Goal: Task Accomplishment & Management: Manage account settings

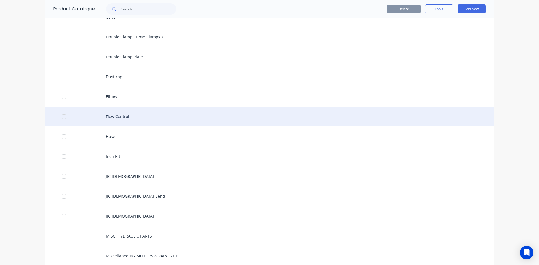
scroll to position [1068, 0]
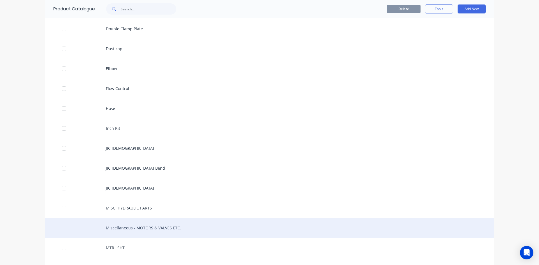
click at [133, 230] on div "Miscellaneous - MOTORS & VALVES ETC." at bounding box center [270, 228] width 450 height 20
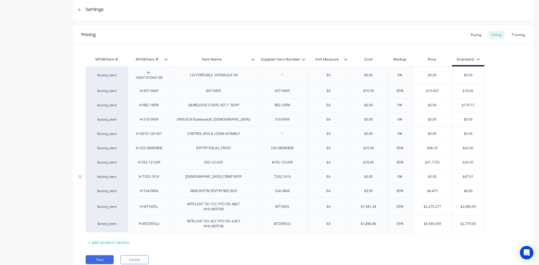
scroll to position [84, 0]
click at [112, 244] on div "+ add product variant" at bounding box center [109, 242] width 47 height 9
type textarea "x"
click at [150, 243] on div at bounding box center [149, 239] width 42 height 15
click at [150, 240] on div at bounding box center [149, 239] width 28 height 7
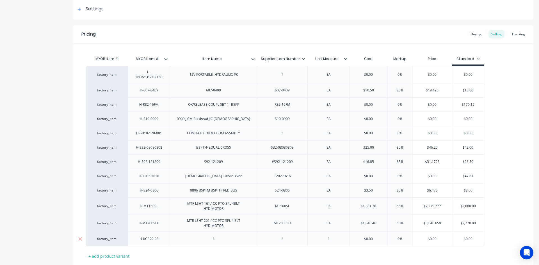
type textarea "x"
click at [214, 239] on div at bounding box center [214, 239] width 28 height 7
type textarea "x"
click at [283, 241] on div at bounding box center [283, 239] width 28 height 7
type textarea "x"
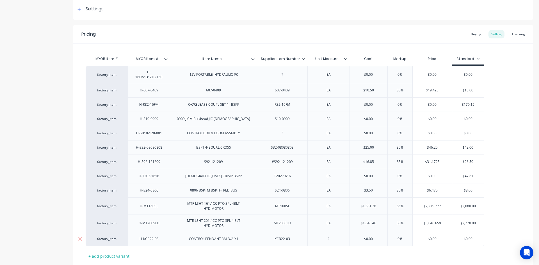
click at [329, 241] on div at bounding box center [329, 239] width 28 height 7
type textarea "x"
type input "$0.00"
drag, startPoint x: 367, startPoint y: 239, endPoint x: 351, endPoint y: 242, distance: 16.6
click at [351, 242] on div "$0.00 $0.00" at bounding box center [369, 239] width 38 height 14
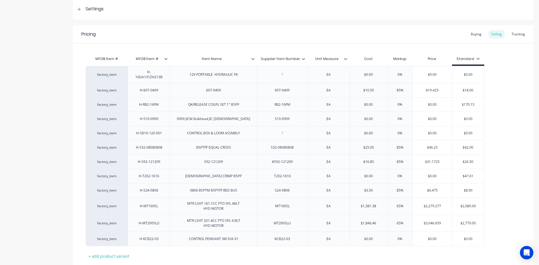
type textarea "x"
type input "1"
type textarea "x"
type input "12"
type textarea "x"
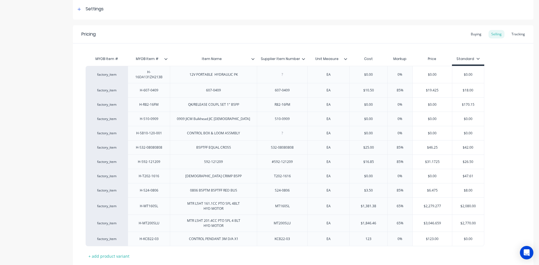
type input "123."
type textarea "x"
type input "123.90"
type input "0%"
drag, startPoint x: 400, startPoint y: 238, endPoint x: 395, endPoint y: 243, distance: 7.0
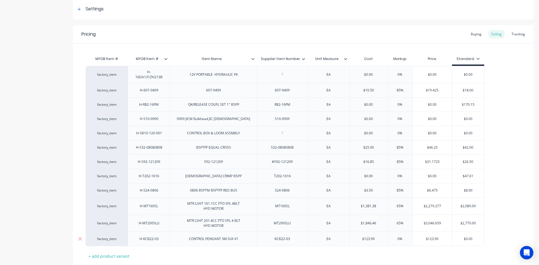
click at [395, 243] on div "0% 0%" at bounding box center [400, 239] width 28 height 14
type textarea "x"
type input "8%"
type textarea "x"
type input "85%"
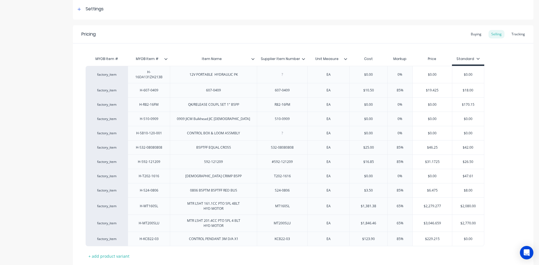
click at [418, 249] on div "MYOB Item # MYOB Item # Item Name Supplier Item Number Unit Measure Cost Markup…" at bounding box center [303, 157] width 435 height 208
type input "$123.90"
drag, startPoint x: 368, startPoint y: 242, endPoint x: 287, endPoint y: 244, distance: 81.2
click at [287, 244] on div "factory_item H-KCB22-03 CONTROL PENDANT 3M D/A X1 KCB22-03 EA $123.90 $123.90 8…" at bounding box center [285, 239] width 399 height 15
type textarea "x"
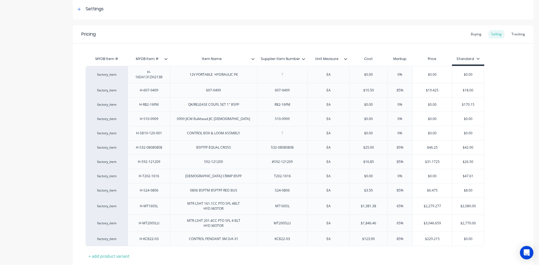
type input "7"
type textarea "x"
type input "74."
type textarea "x"
type input "74.3"
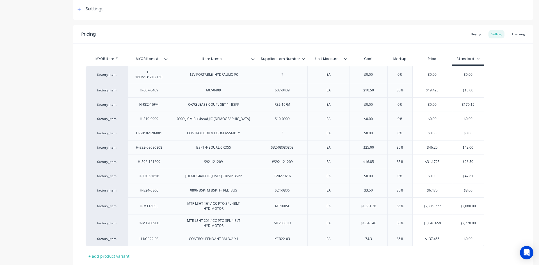
type textarea "x"
type input "74.34"
click at [391, 256] on div "MYOB Item # MYOB Item # Item Name Supplier Item Number Unit Measure Cost Markup…" at bounding box center [303, 157] width 435 height 208
type input "$0.00"
drag, startPoint x: 473, startPoint y: 238, endPoint x: 440, endPoint y: 243, distance: 33.8
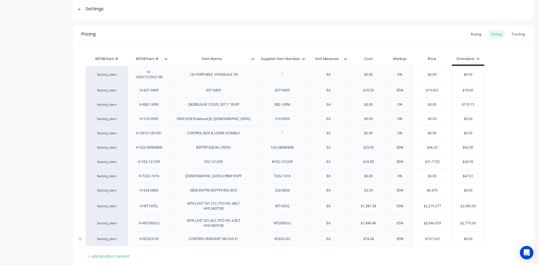
click at [441, 243] on div "factory_item H-KCB22-03 CONTROL PENDANT 3M D/A X1 KCB22-03 EA $74.34 74.34 85% …" at bounding box center [285, 239] width 399 height 15
type textarea "x"
type input "1"
type textarea "x"
type input "13"
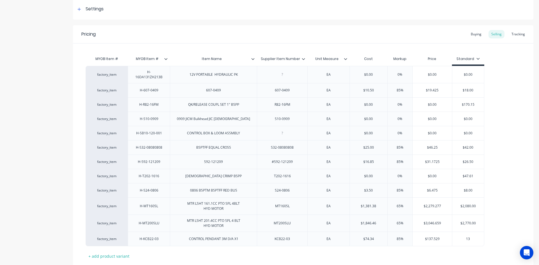
type textarea "x"
type input "138"
type textarea "x"
type input "138."
type textarea "x"
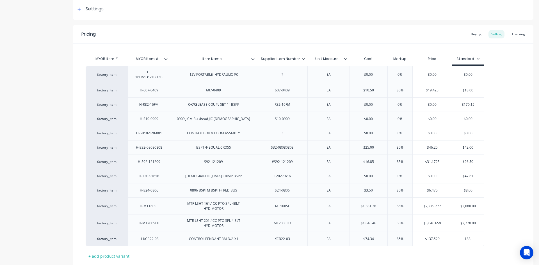
type input "138.0"
type textarea "x"
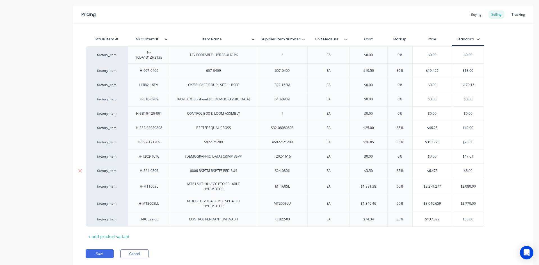
scroll to position [121, 0]
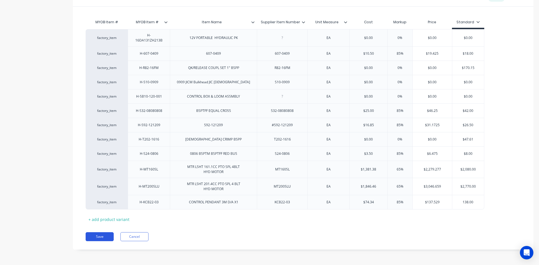
type input "138.00"
click at [99, 237] on button "Save" at bounding box center [100, 237] width 28 height 9
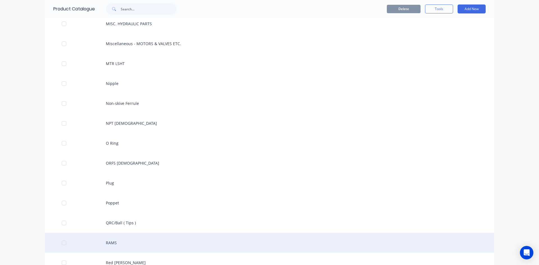
scroll to position [1264, 0]
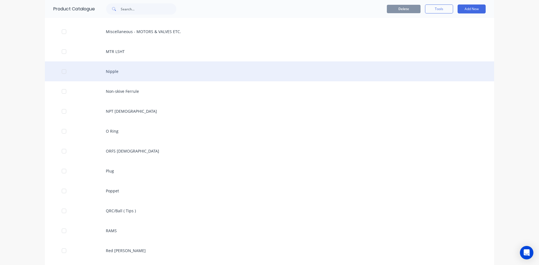
click at [115, 71] on div "Nipple" at bounding box center [270, 72] width 450 height 20
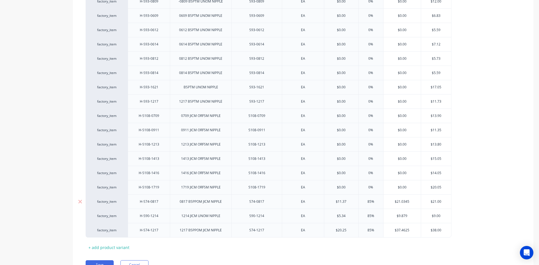
scroll to position [500, 0]
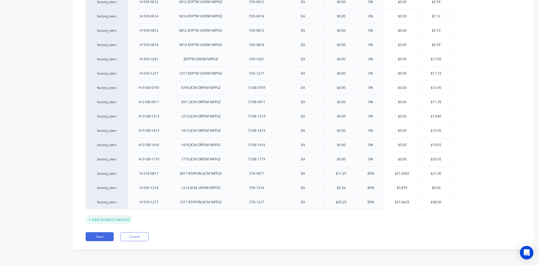
click at [110, 220] on div "+ add product variant" at bounding box center [109, 219] width 47 height 9
type textarea "x"
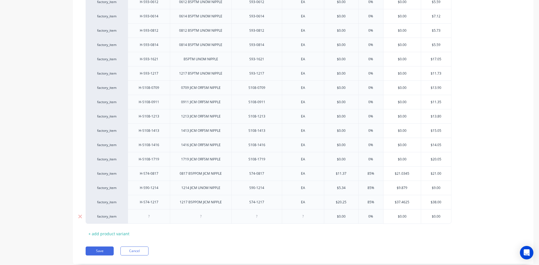
drag, startPoint x: 148, startPoint y: 219, endPoint x: 146, endPoint y: 222, distance: 4.0
click at [148, 220] on div at bounding box center [149, 216] width 28 height 7
click at [201, 218] on div at bounding box center [201, 216] width 28 height 7
type textarea "x"
click at [255, 219] on div at bounding box center [257, 216] width 28 height 7
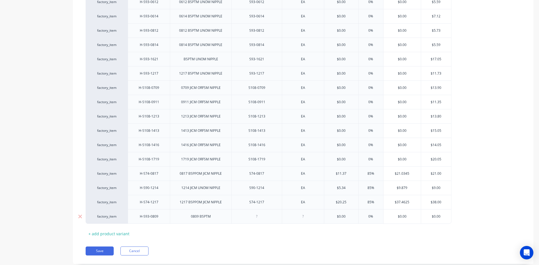
type textarea "x"
click at [305, 219] on div at bounding box center [303, 216] width 28 height 7
type textarea "x"
click at [346, 218] on input "text" at bounding box center [341, 216] width 34 height 5
type textarea "x"
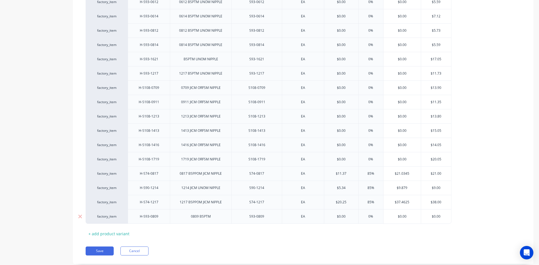
type input "$0.00"
click at [346, 218] on input "$0.00" at bounding box center [341, 216] width 34 height 5
click at [213, 219] on div "0809 BSPTM" at bounding box center [201, 216] width 29 height 7
click at [342, 217] on input "$0.00" at bounding box center [341, 216] width 34 height 5
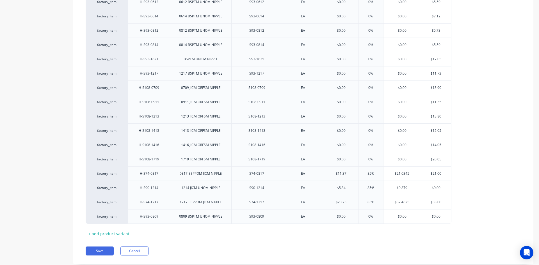
type textarea "x"
type input "$6.00"
type input "0%"
drag, startPoint x: 371, startPoint y: 217, endPoint x: 362, endPoint y: 219, distance: 9.7
click at [362, 219] on input "0%" at bounding box center [371, 216] width 28 height 5
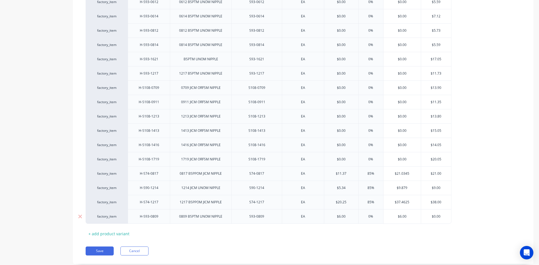
type textarea "x"
type input "8%"
type textarea "x"
type input "85%"
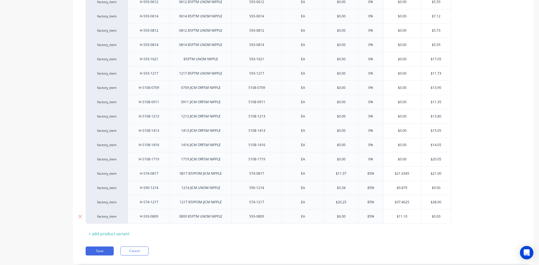
type input "$0.00"
drag, startPoint x: 441, startPoint y: 217, endPoint x: 419, endPoint y: 218, distance: 22.5
click at [419, 218] on div "factory_item H-S93-0809 0809 BSPTM UNOM NIPPLE S93-0809 EA $6.00 $6.00 85% 85% …" at bounding box center [269, 217] width 366 height 15
type textarea "x"
type input "1"
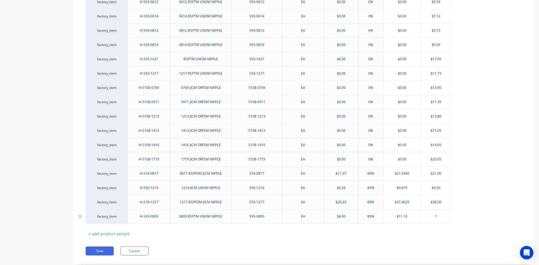
type textarea "x"
type input "11"
type textarea "x"
type input "11."
type textarea "x"
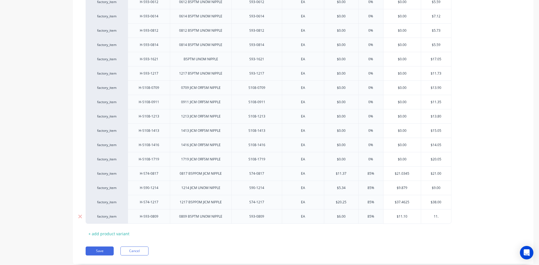
type input "11.5"
type textarea "x"
type input "11.50"
click at [102, 252] on button "Save" at bounding box center [100, 251] width 28 height 9
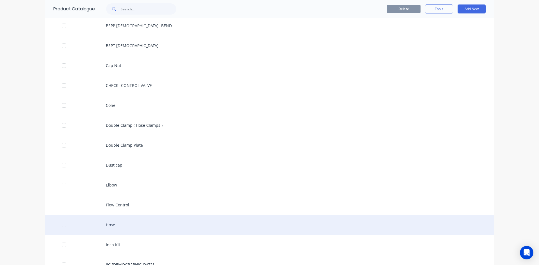
scroll to position [955, 0]
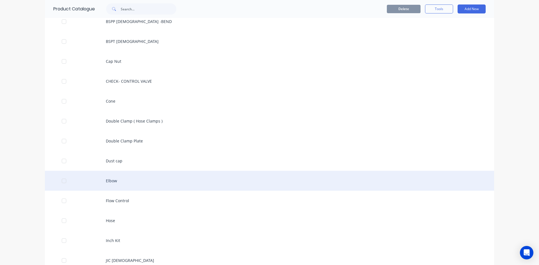
click at [111, 179] on div "Elbow" at bounding box center [270, 181] width 450 height 20
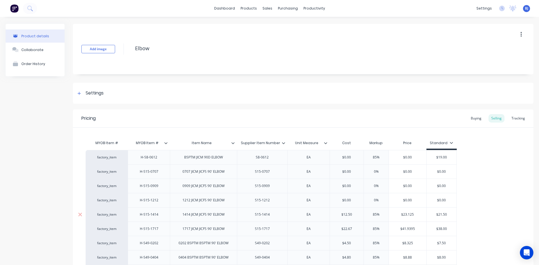
type textarea "x"
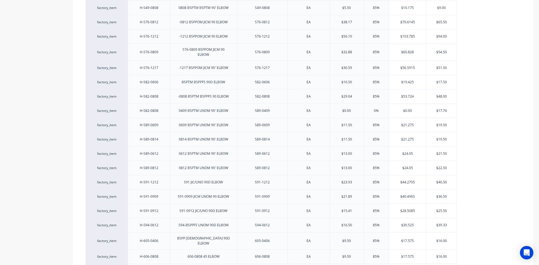
scroll to position [276, 0]
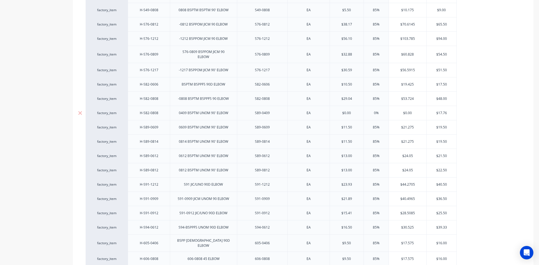
click at [347, 112] on input "$0.00" at bounding box center [347, 113] width 34 height 5
type input "$1"
type textarea "x"
type input "$13."
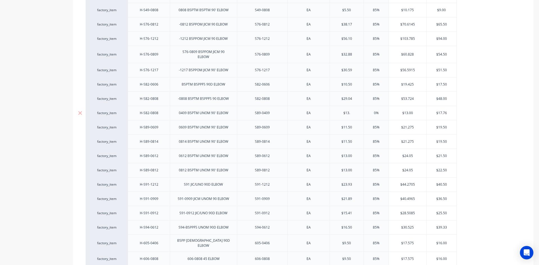
type textarea "x"
type input "$13.40"
type input "85%"
drag, startPoint x: 371, startPoint y: 126, endPoint x: 371, endPoint y: 114, distance: 12.6
click at [371, 125] on input "85%" at bounding box center [376, 127] width 28 height 5
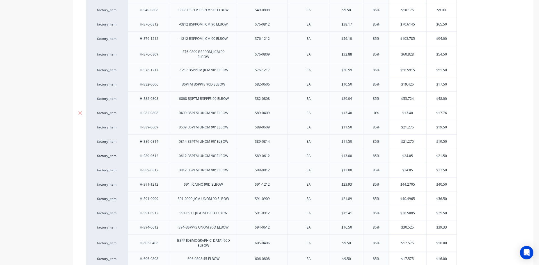
type input "0%"
drag, startPoint x: 376, startPoint y: 112, endPoint x: 372, endPoint y: 114, distance: 4.5
click at [372, 114] on input "0%" at bounding box center [376, 113] width 28 height 5
type textarea "x"
type input "856%"
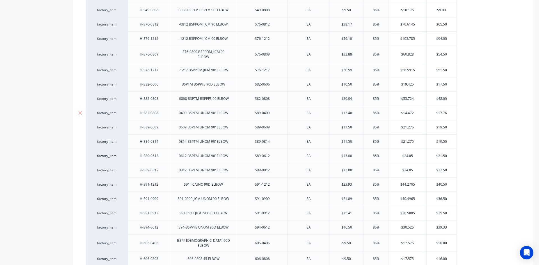
type textarea "x"
type input "856%"
type textarea "x"
type input "85%"
type input "$17.76"
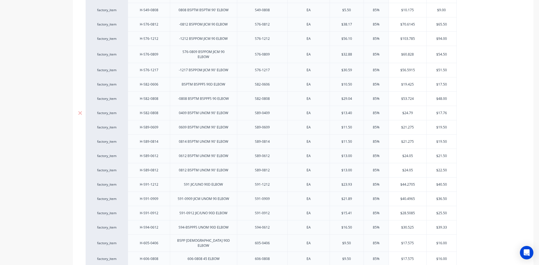
click at [418, 112] on div "factory_item H-S82-0808 0409 BSPTM UNOM 90' ELBOW S89-0409 EA $13.40 $13.40 85%…" at bounding box center [271, 113] width 371 height 14
type textarea "x"
type input "2"
type textarea "x"
type input "25"
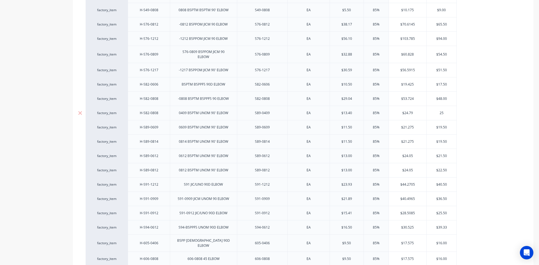
type textarea "x"
type input "25."
type textarea "x"
type input "25.0"
type textarea "x"
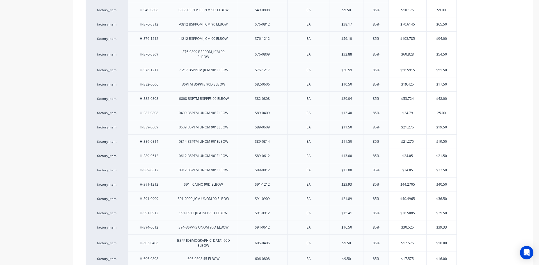
type input "25.00"
click at [472, 108] on div "factory_item H-S8-0612 BSPTM JICM 90D ELBOW S8-0612 EA $0.00 85% $0.00 $19.00 f…" at bounding box center [303, 133] width 435 height 519
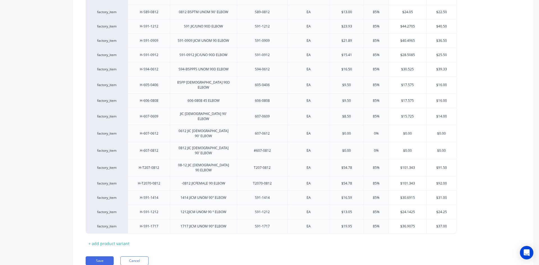
scroll to position [445, 0]
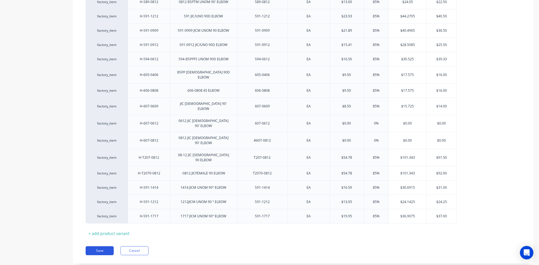
click at [103, 247] on button "Save" at bounding box center [100, 251] width 28 height 9
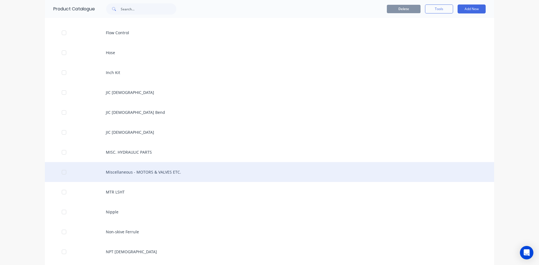
scroll to position [1124, 0]
click at [110, 172] on div "Miscellaneous - MOTORS & VALVES ETC." at bounding box center [270, 172] width 450 height 20
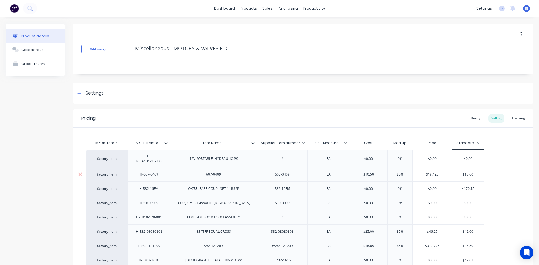
type textarea "x"
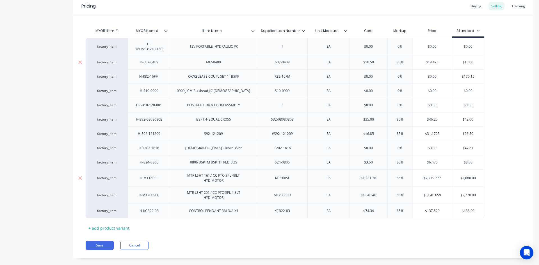
scroll to position [121, 0]
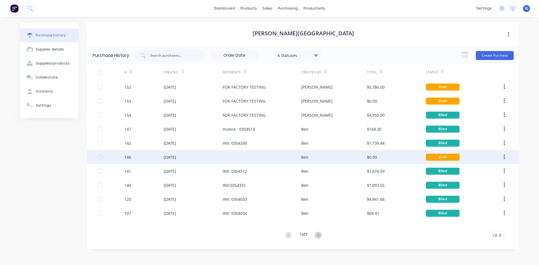
click at [204, 157] on div "22 Sep 2025" at bounding box center [193, 157] width 59 height 14
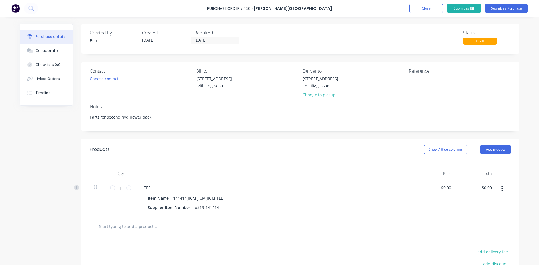
click at [502, 189] on icon "button" at bounding box center [502, 189] width 1 height 5
click at [476, 237] on button "Delete" at bounding box center [485, 237] width 48 height 11
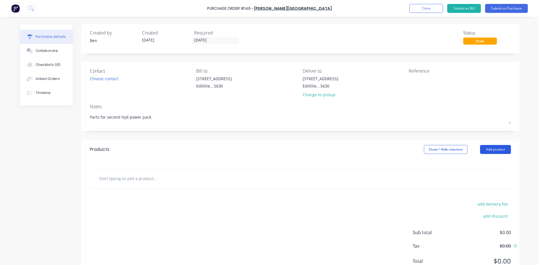
click at [491, 151] on button "Add product" at bounding box center [495, 149] width 31 height 9
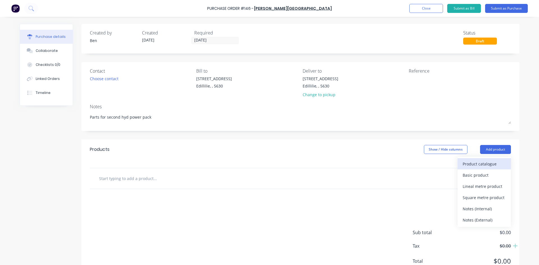
click at [479, 163] on div "Product catalogue" at bounding box center [484, 164] width 43 height 8
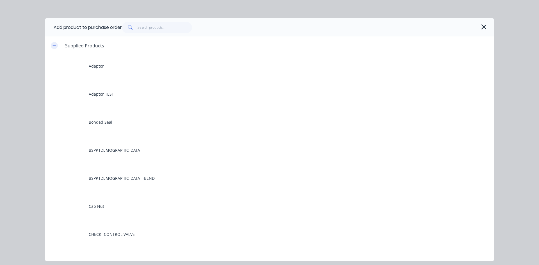
click at [54, 46] on icon "button" at bounding box center [54, 46] width 3 height 0
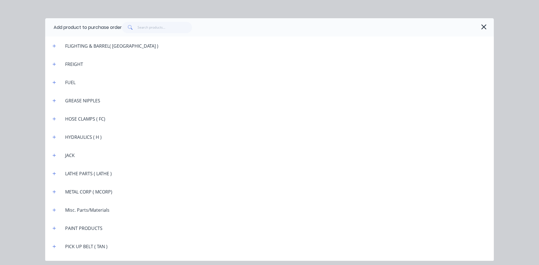
scroll to position [618, 0]
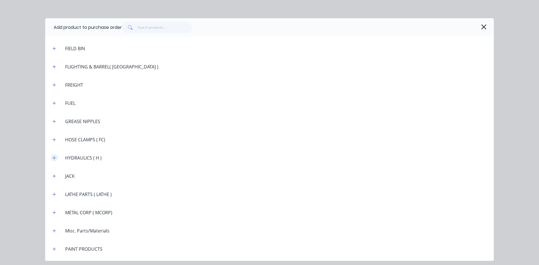
click at [55, 158] on icon "button" at bounding box center [54, 157] width 3 height 3
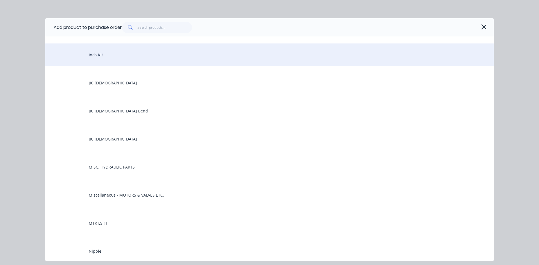
scroll to position [1180, 0]
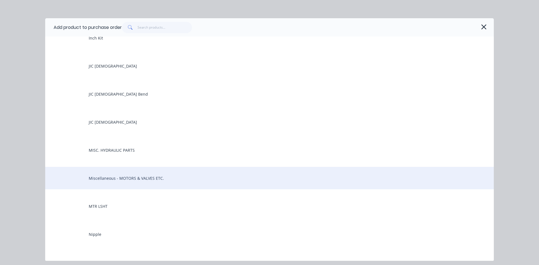
click at [119, 176] on div "Miscellaneous - MOTORS & VALVES ETC." at bounding box center [269, 178] width 449 height 22
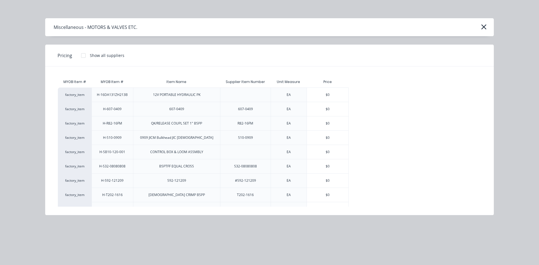
type textarea "x"
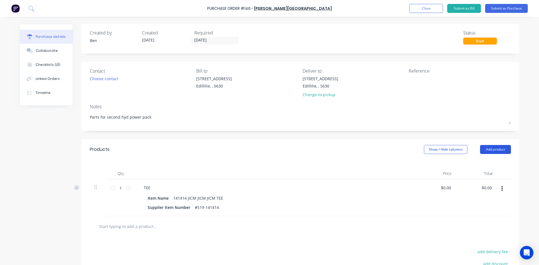
click at [492, 151] on button "Add product" at bounding box center [495, 149] width 31 height 9
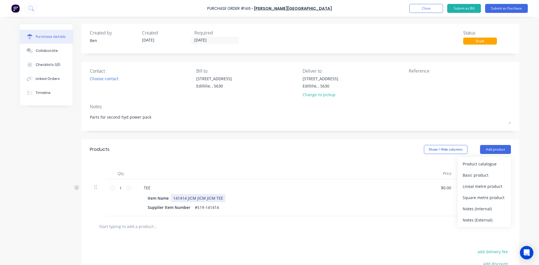
drag, startPoint x: 396, startPoint y: 200, endPoint x: 440, endPoint y: 205, distance: 43.8
click at [400, 200] on div "Item Name 141414 JICM JICM JICM TEE" at bounding box center [274, 198] width 257 height 8
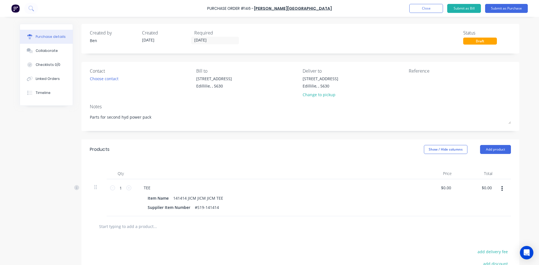
drag, startPoint x: 433, startPoint y: 204, endPoint x: 441, endPoint y: 199, distance: 8.9
click at [433, 204] on div "$0.00 $0.00" at bounding box center [436, 198] width 41 height 37
drag, startPoint x: 500, startPoint y: 189, endPoint x: 500, endPoint y: 196, distance: 6.7
click at [502, 190] on icon "button" at bounding box center [502, 189] width 1 height 6
click at [473, 236] on button "Delete" at bounding box center [485, 237] width 48 height 11
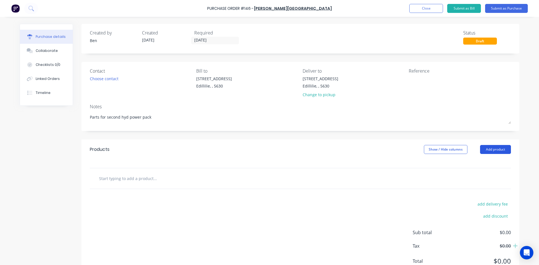
click at [496, 150] on button "Add product" at bounding box center [495, 149] width 31 height 9
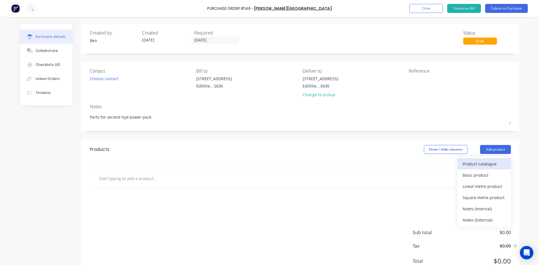
click at [476, 165] on div "Product catalogue" at bounding box center [484, 164] width 43 height 8
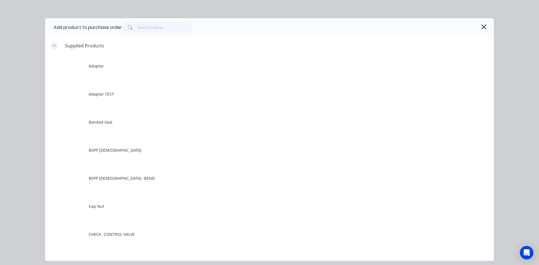
click at [52, 46] on button "button" at bounding box center [54, 45] width 7 height 7
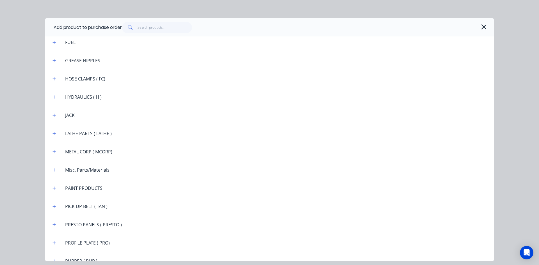
scroll to position [674, 0]
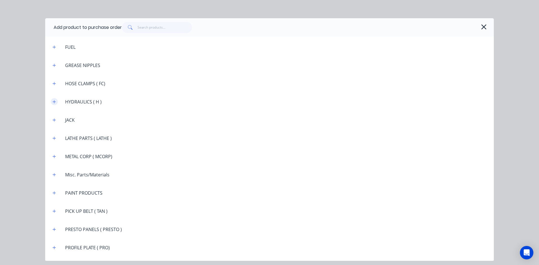
click at [55, 101] on icon "button" at bounding box center [54, 102] width 3 height 4
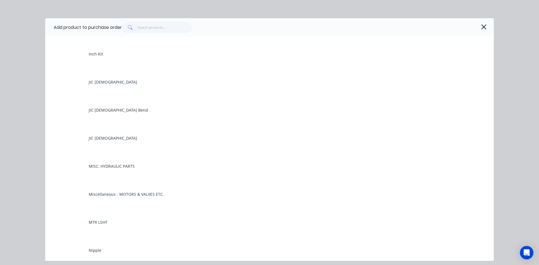
scroll to position [1180, 0]
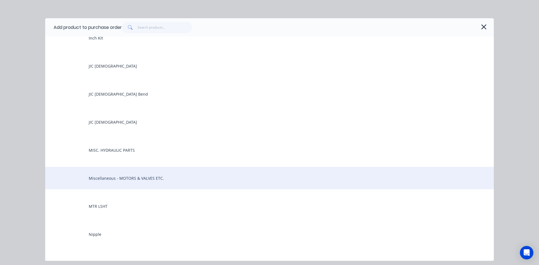
click at [118, 176] on div "Miscellaneous - MOTORS & VALVES ETC." at bounding box center [269, 178] width 449 height 22
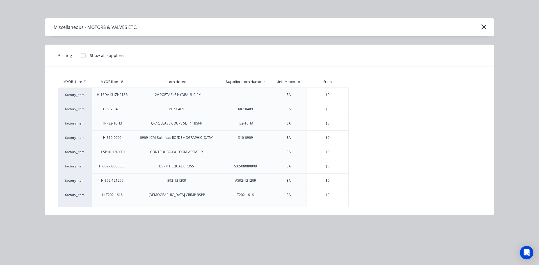
type textarea "x"
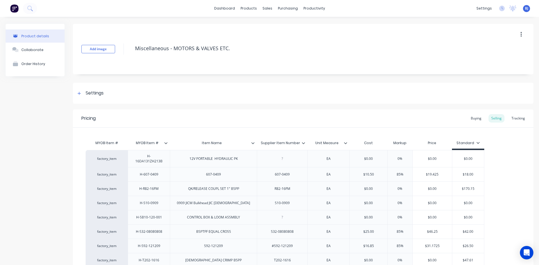
type textarea "x"
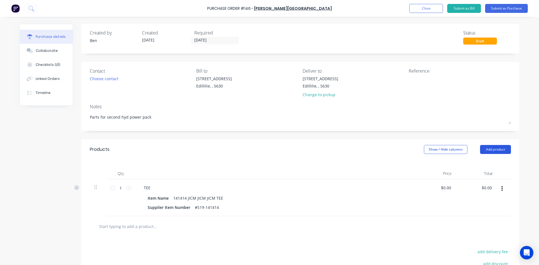
click at [496, 149] on button "Add product" at bounding box center [495, 149] width 31 height 9
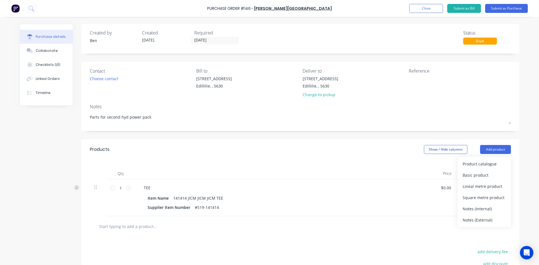
click at [426, 162] on div "Qty Price Total 1 1 TEE Item Name 141414 JICM JICM JICM TEE Supplier Item Numbe…" at bounding box center [300, 188] width 438 height 57
drag, startPoint x: 400, startPoint y: 183, endPoint x: 425, endPoint y: 187, distance: 25.2
click at [402, 183] on div "TEE Item Name 141414 JICM JICM JICM TEE Supplier Item Number #S19-141414" at bounding box center [275, 198] width 281 height 37
click at [502, 191] on icon "button" at bounding box center [502, 189] width 1 height 5
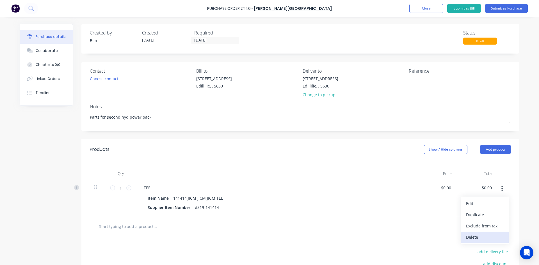
click at [478, 238] on button "Delete" at bounding box center [485, 237] width 48 height 11
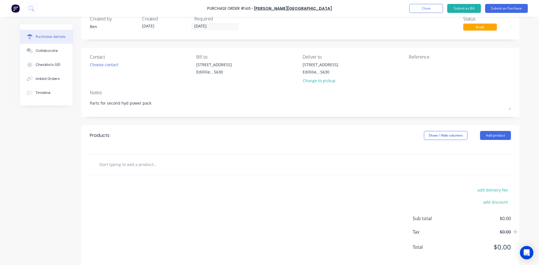
scroll to position [22, 0]
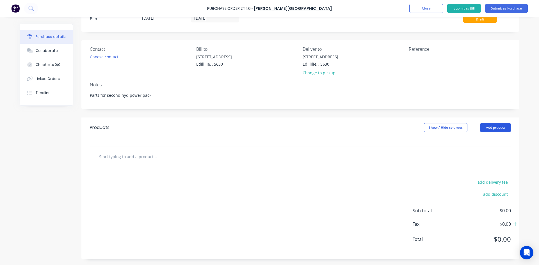
click at [492, 126] on button "Add product" at bounding box center [495, 127] width 31 height 9
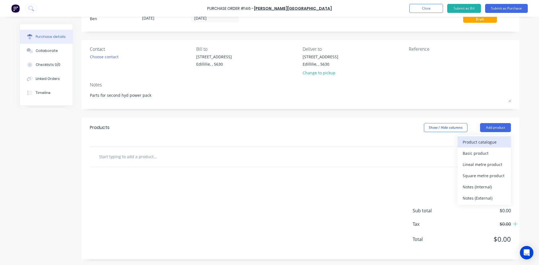
click at [469, 142] on div "Product catalogue" at bounding box center [484, 142] width 43 height 8
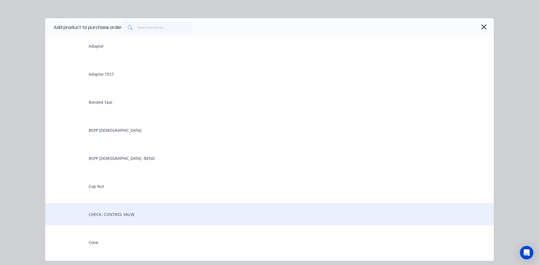
scroll to position [0, 0]
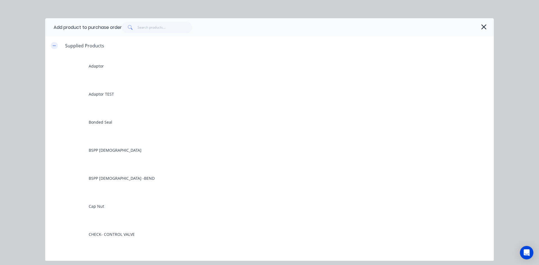
click at [54, 48] on button "button" at bounding box center [54, 45] width 7 height 7
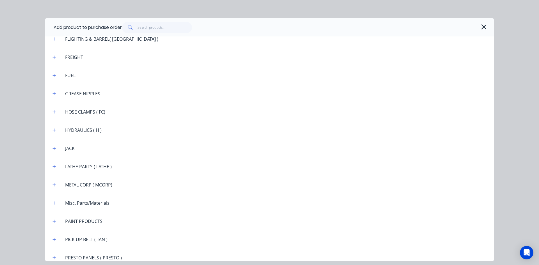
scroll to position [646, 0]
click at [54, 130] on icon "button" at bounding box center [54, 129] width 3 height 3
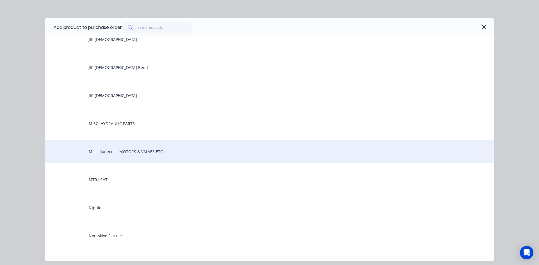
scroll to position [1208, 0]
click at [101, 149] on div "Miscellaneous - MOTORS & VALVES ETC." at bounding box center [269, 150] width 449 height 22
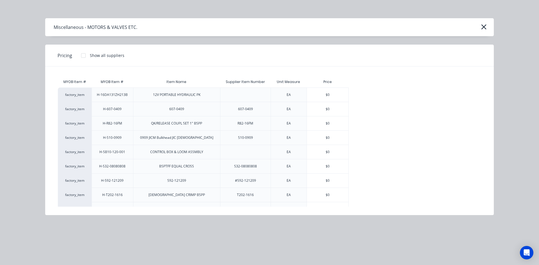
type textarea "x"
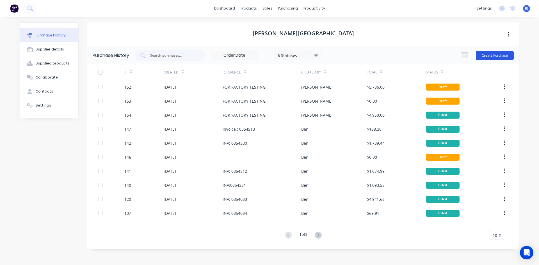
click at [490, 55] on button "Create Purchase" at bounding box center [495, 55] width 38 height 9
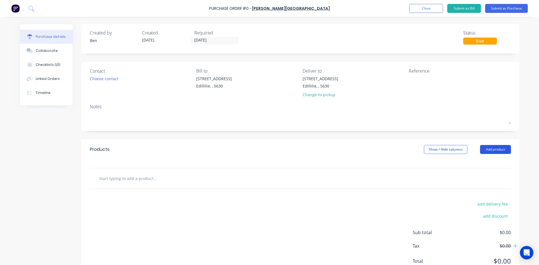
click at [496, 149] on button "Add product" at bounding box center [495, 149] width 31 height 9
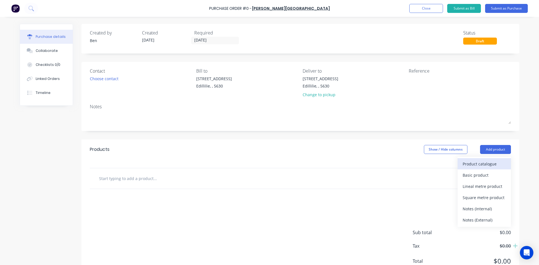
click at [466, 165] on div "Product catalogue" at bounding box center [484, 164] width 43 height 8
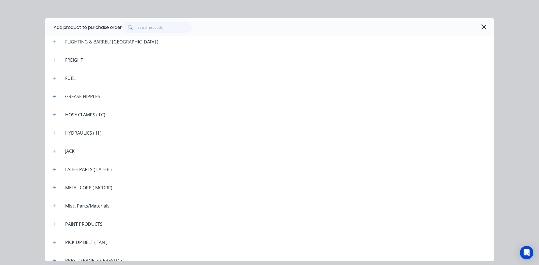
scroll to position [1039, 0]
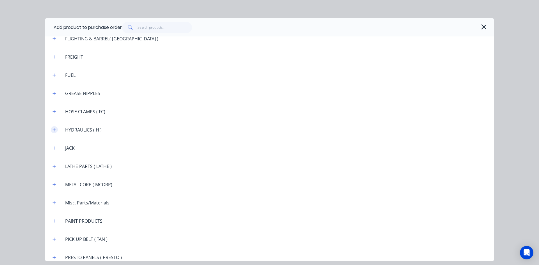
click at [56, 130] on icon "button" at bounding box center [54, 129] width 3 height 3
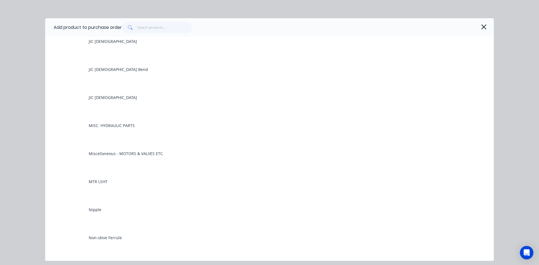
scroll to position [1601, 0]
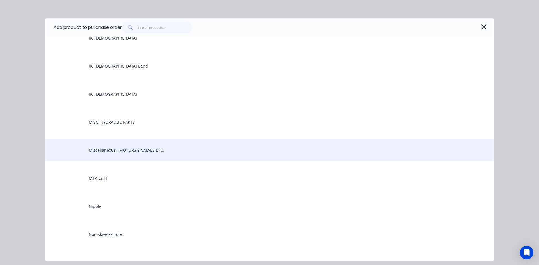
click at [111, 153] on div "Miscellaneous - MOTORS & VALVES ETC." at bounding box center [269, 150] width 449 height 22
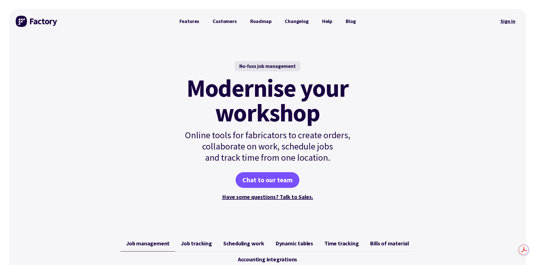
click at [509, 21] on link "Sign in" at bounding box center [508, 21] width 23 height 13
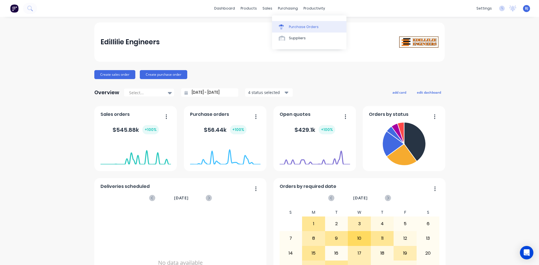
click at [283, 26] on icon at bounding box center [281, 26] width 5 height 5
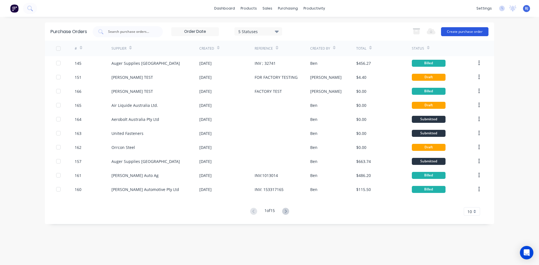
click at [453, 32] on button "Create purchase order" at bounding box center [464, 31] width 47 height 9
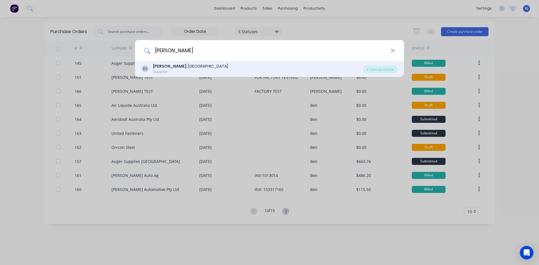
type input "[PERSON_NAME]"
click at [170, 67] on div "[PERSON_NAME] . [GEOGRAPHIC_DATA]" at bounding box center [190, 66] width 75 height 6
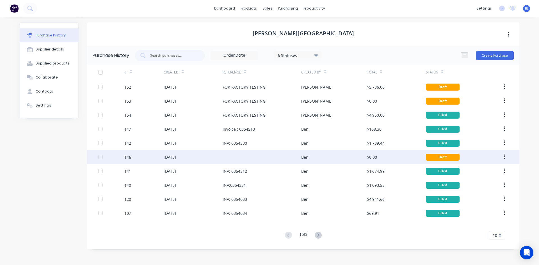
click at [213, 159] on div "[DATE]" at bounding box center [193, 157] width 59 height 14
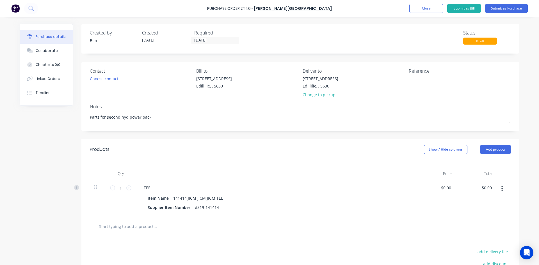
click at [501, 191] on button "button" at bounding box center [502, 189] width 13 height 10
drag, startPoint x: 478, startPoint y: 237, endPoint x: 499, endPoint y: 166, distance: 74.2
click at [478, 235] on button "Delete" at bounding box center [485, 237] width 48 height 11
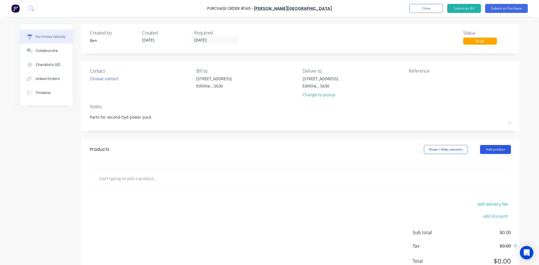
click at [491, 149] on button "Add product" at bounding box center [495, 149] width 31 height 9
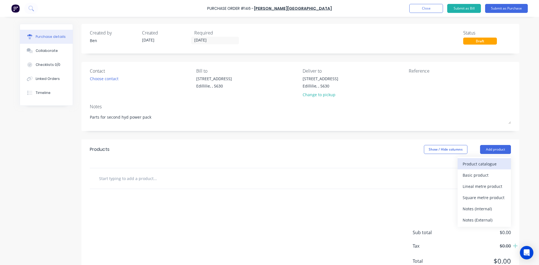
click at [473, 164] on div "Product catalogue" at bounding box center [484, 164] width 43 height 8
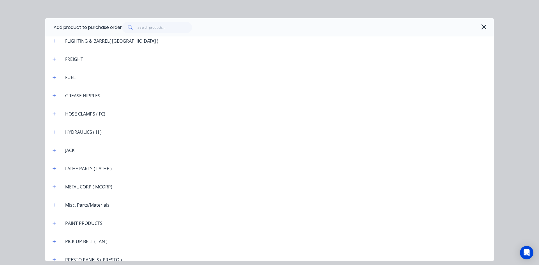
scroll to position [1039, 0]
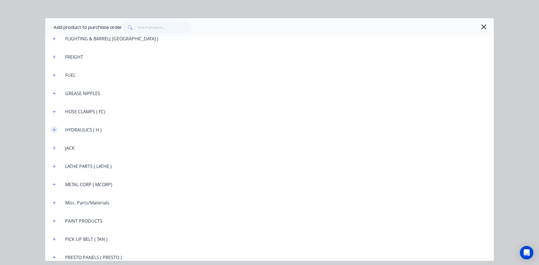
click at [53, 129] on icon "button" at bounding box center [54, 130] width 3 height 4
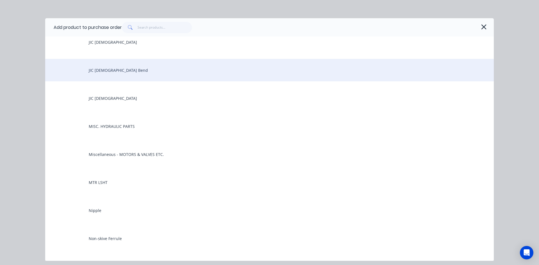
scroll to position [1601, 0]
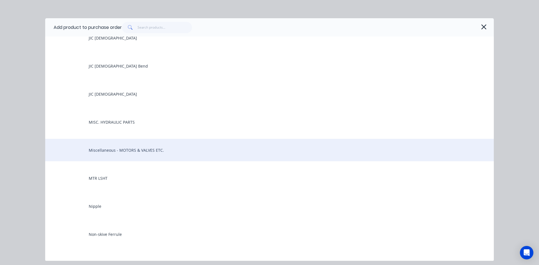
click at [108, 151] on div "Miscellaneous - MOTORS & VALVES ETC." at bounding box center [269, 150] width 449 height 22
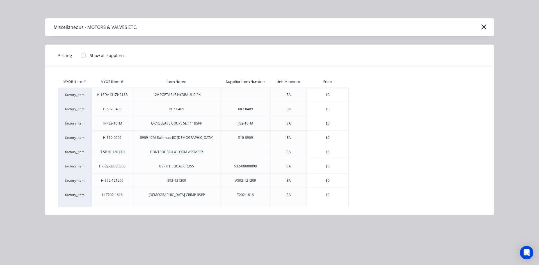
type textarea "x"
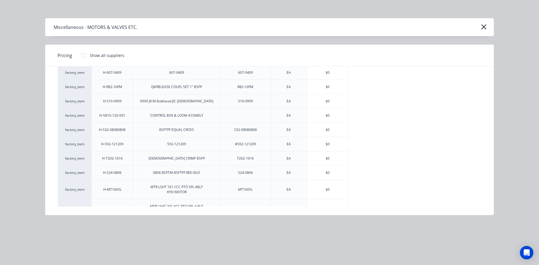
scroll to position [56, 0]
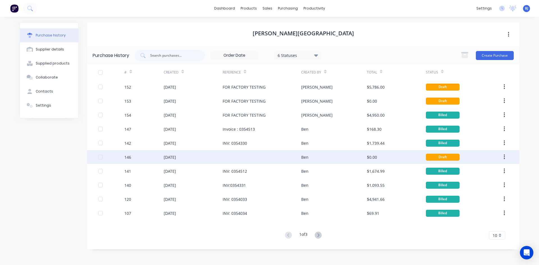
click at [505, 156] on button "button" at bounding box center [504, 157] width 13 height 10
click at [481, 172] on div "Archive" at bounding box center [484, 172] width 43 height 8
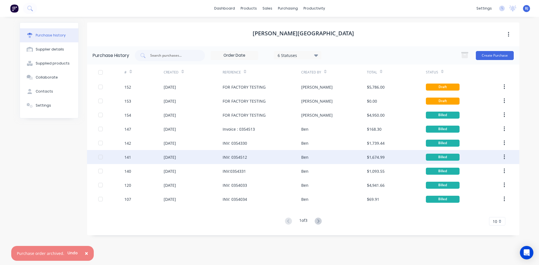
click at [86, 253] on span "×" at bounding box center [86, 254] width 3 height 8
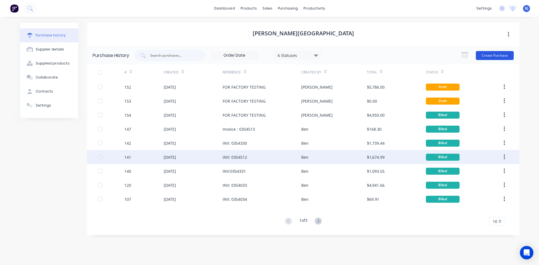
click at [499, 54] on button "Create Purchase" at bounding box center [495, 55] width 38 height 9
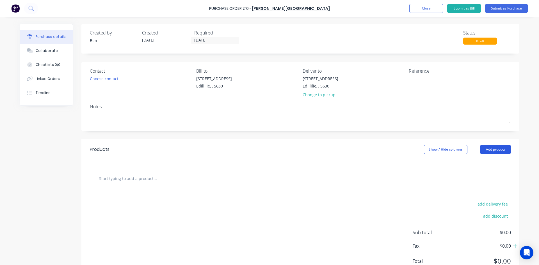
click at [489, 149] on button "Add product" at bounding box center [495, 149] width 31 height 9
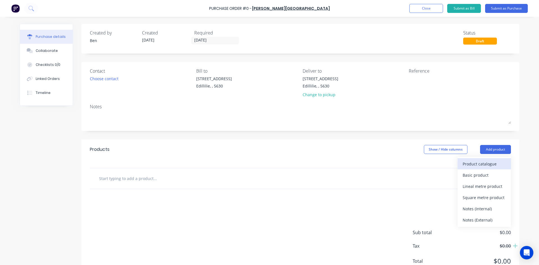
click at [467, 163] on div "Product catalogue" at bounding box center [484, 164] width 43 height 8
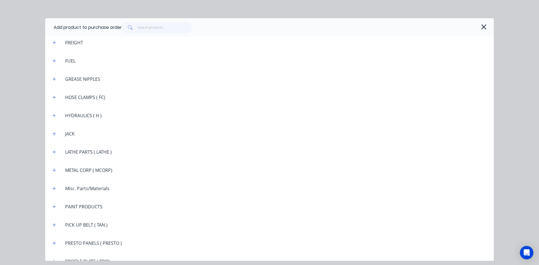
scroll to position [1096, 0]
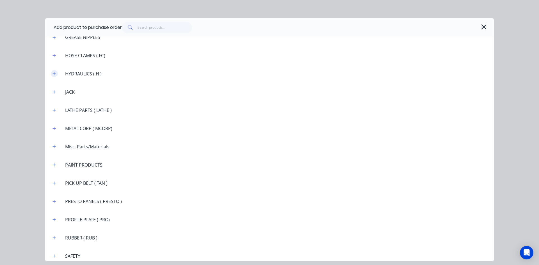
click at [56, 73] on button "button" at bounding box center [54, 73] width 7 height 7
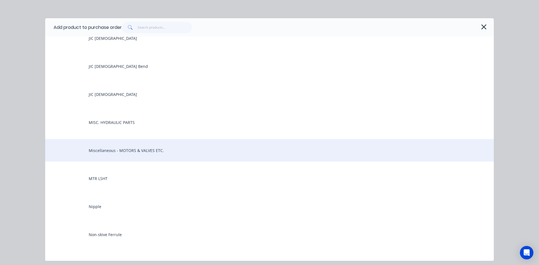
scroll to position [1601, 0]
click at [130, 149] on div "Miscellaneous - MOTORS & VALVES ETC." at bounding box center [269, 150] width 449 height 22
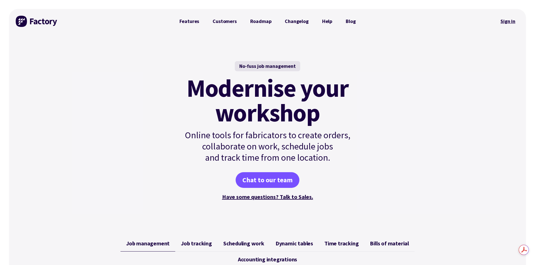
click at [503, 23] on link "Sign in" at bounding box center [508, 21] width 23 height 13
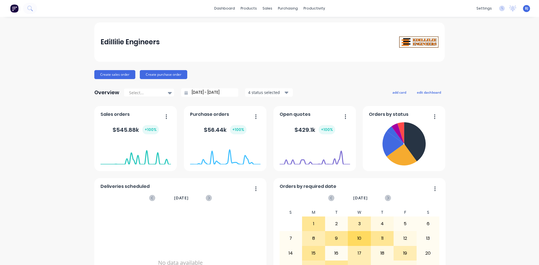
click at [525, 10] on span "BJ" at bounding box center [526, 8] width 3 height 5
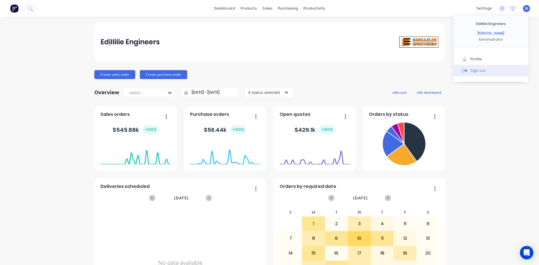
click at [479, 71] on div "Sign out" at bounding box center [478, 70] width 15 height 5
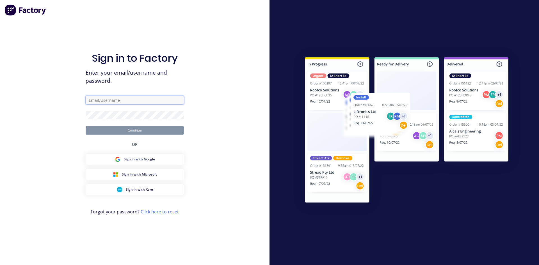
type input "zimmie.joubert@gmail.com"
click at [147, 131] on button "Continue" at bounding box center [135, 130] width 98 height 8
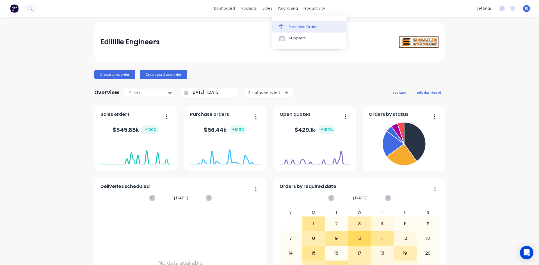
click at [291, 26] on div "Purchase Orders" at bounding box center [304, 26] width 30 height 5
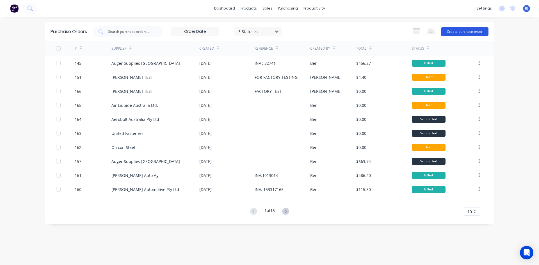
click at [451, 32] on button "Create purchase order" at bounding box center [464, 31] width 47 height 9
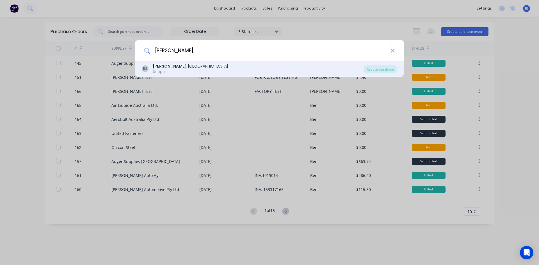
type input "B.L"
click at [168, 67] on div "B.L . Shipway" at bounding box center [190, 66] width 75 height 6
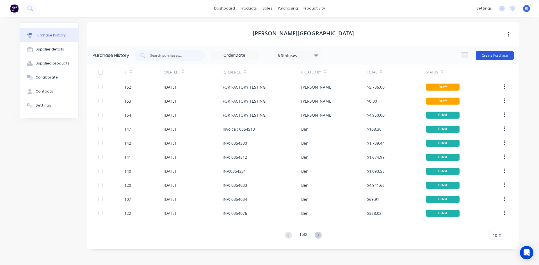
click at [487, 54] on button "Create Purchase" at bounding box center [495, 55] width 38 height 9
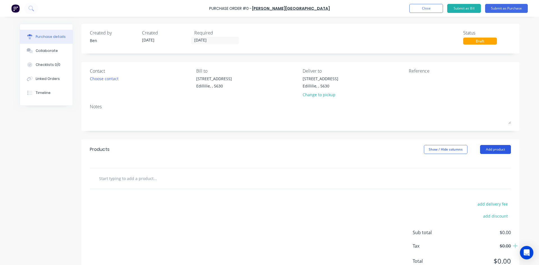
click at [493, 148] on button "Add product" at bounding box center [495, 149] width 31 height 9
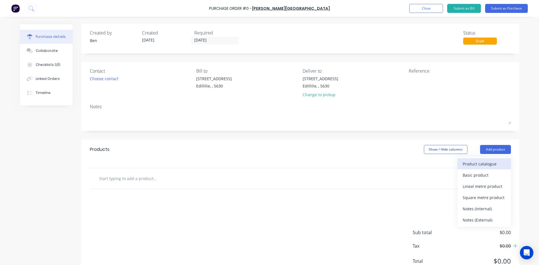
click at [480, 163] on div "Product catalogue" at bounding box center [484, 164] width 43 height 8
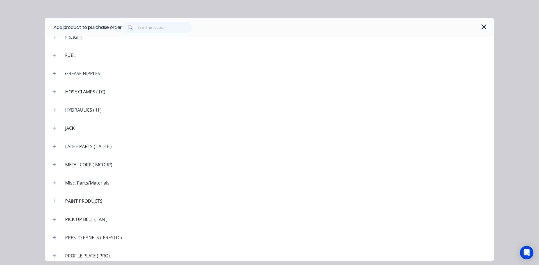
scroll to position [1011, 0]
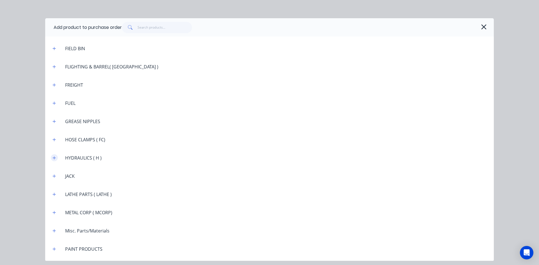
click at [55, 158] on icon "button" at bounding box center [54, 157] width 3 height 3
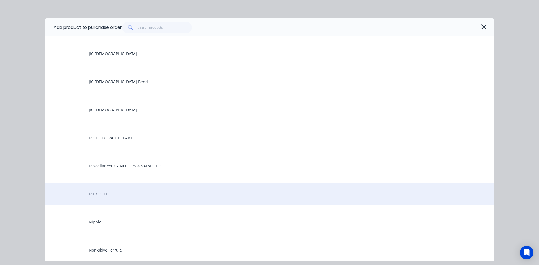
scroll to position [1601, 0]
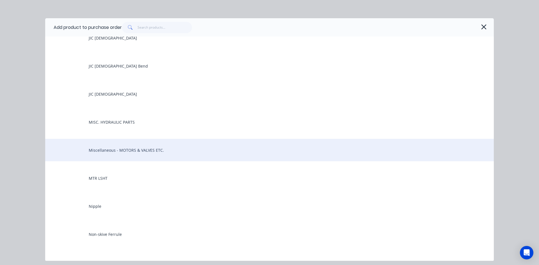
click at [107, 154] on div "Miscellaneous - MOTORS & VALVES ETC." at bounding box center [269, 150] width 449 height 22
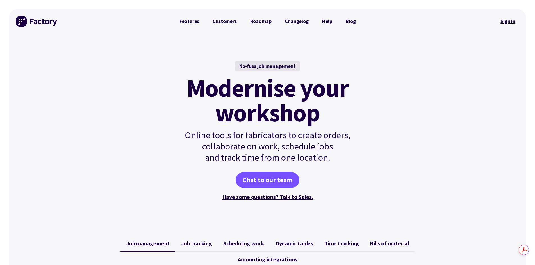
click at [513, 21] on link "Sign in" at bounding box center [508, 21] width 23 height 13
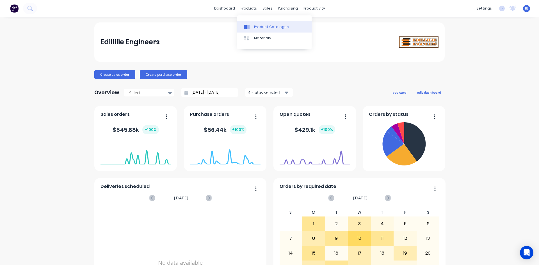
click at [251, 26] on div at bounding box center [248, 26] width 8 height 5
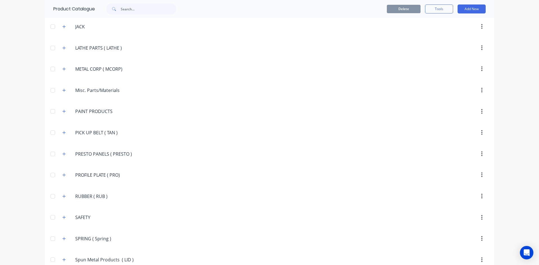
scroll to position [815, 0]
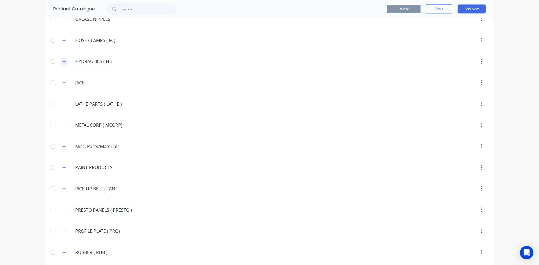
click at [63, 61] on icon "button" at bounding box center [63, 62] width 3 height 4
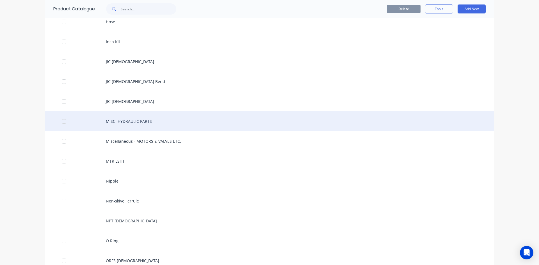
scroll to position [1180, 0]
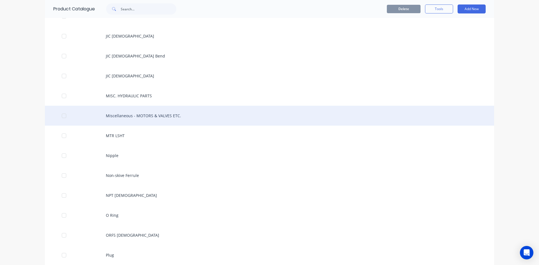
click at [111, 114] on div "Miscellaneous - MOTORS & VALVES ETC." at bounding box center [270, 116] width 450 height 20
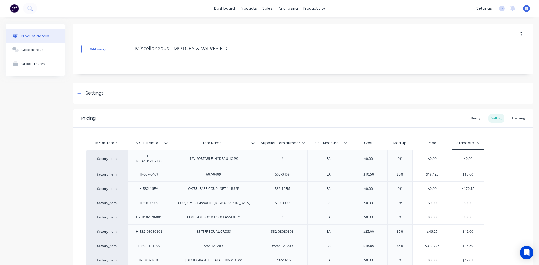
type textarea "x"
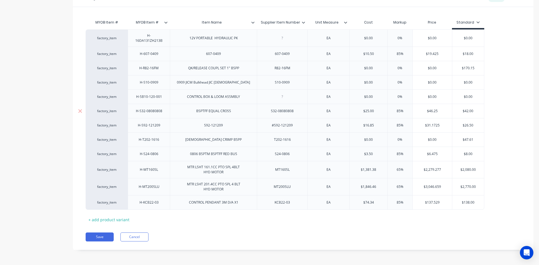
scroll to position [121, 0]
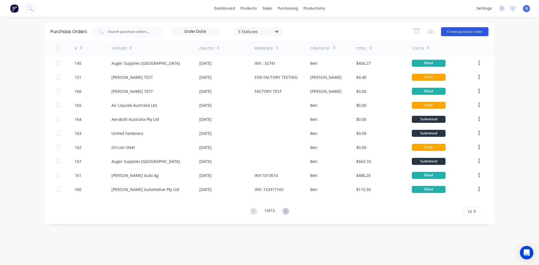
click at [462, 31] on button "Create purchase order" at bounding box center [464, 31] width 47 height 9
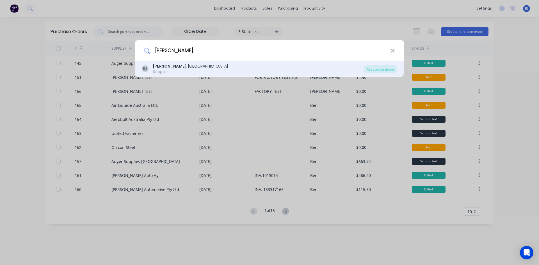
type input "[PERSON_NAME]"
click at [176, 68] on div "BS [PERSON_NAME] . [PERSON_NAME] Supplier" at bounding box center [253, 68] width 222 height 11
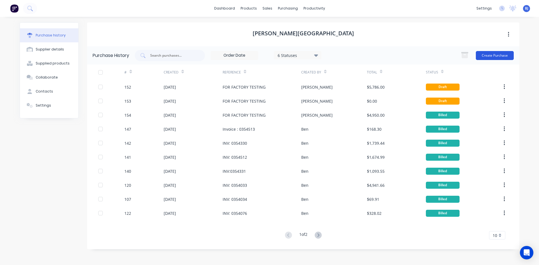
click at [482, 53] on button "Create Purchase" at bounding box center [495, 55] width 38 height 9
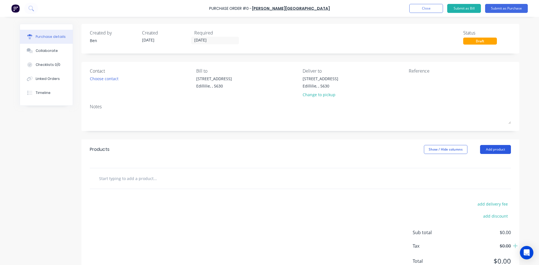
click at [487, 146] on button "Add product" at bounding box center [495, 149] width 31 height 9
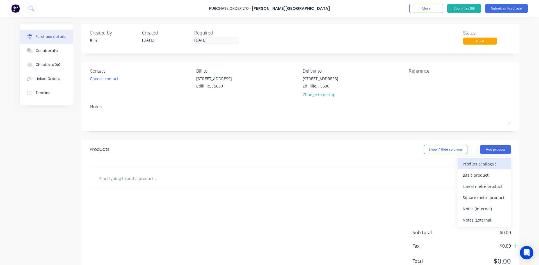
click at [474, 163] on div "Product catalogue" at bounding box center [484, 164] width 43 height 8
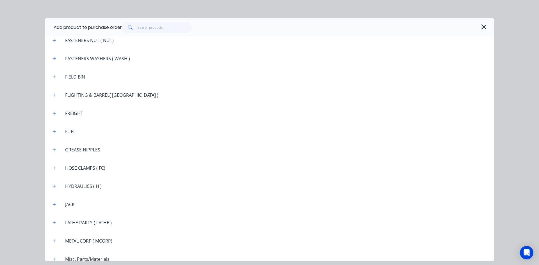
scroll to position [983, 0]
click at [53, 186] on icon "button" at bounding box center [54, 186] width 3 height 3
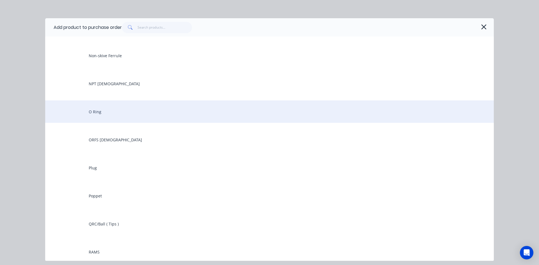
scroll to position [1798, 0]
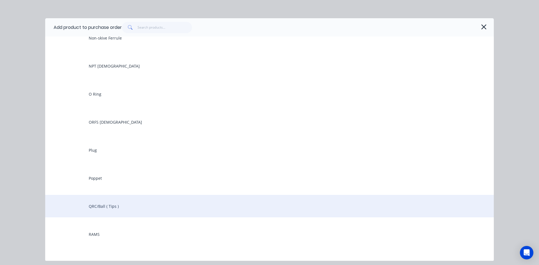
click at [96, 204] on div "QRC/Ball ( Tips )" at bounding box center [269, 206] width 449 height 22
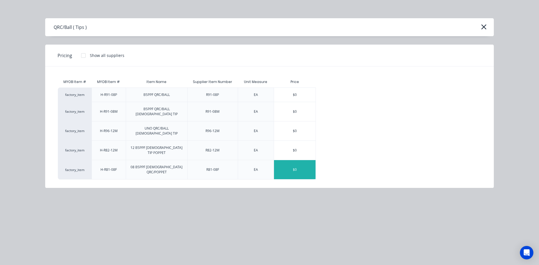
click at [295, 160] on div "$0" at bounding box center [295, 169] width 42 height 19
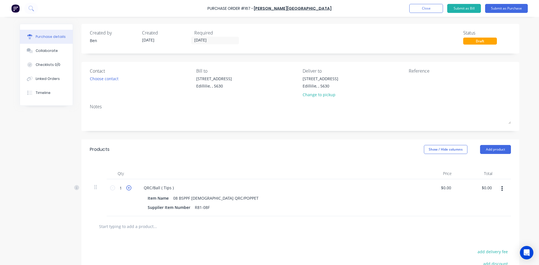
click at [129, 189] on icon at bounding box center [128, 188] width 5 height 5
type input "2"
drag, startPoint x: 480, startPoint y: 189, endPoint x: 503, endPoint y: 187, distance: 23.4
click at [502, 187] on div "2 2 QRC/Ball ( Tips ) Item Name 08 BSPPF [DEMOGRAPHIC_DATA] QRC/POPPET Supplier…" at bounding box center [300, 198] width 421 height 37
type input "77.10"
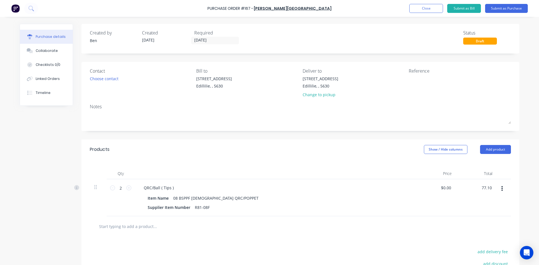
type input "$38.55"
type input "$77.10"
click at [504, 212] on div "Products Show / Hide columns Add product Qty Price Total 2 2 QRC/Ball ( Tips ) …" at bounding box center [300, 235] width 438 height 190
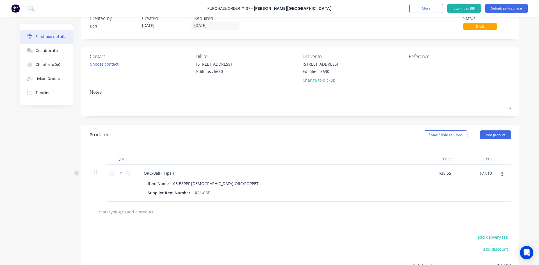
scroll to position [28, 0]
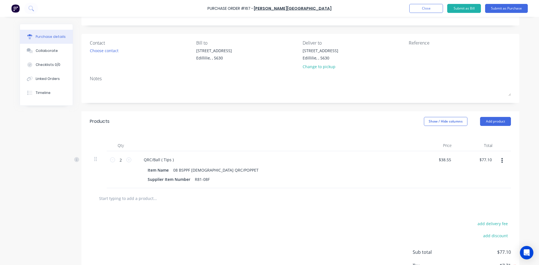
click at [123, 199] on input "text" at bounding box center [155, 198] width 112 height 11
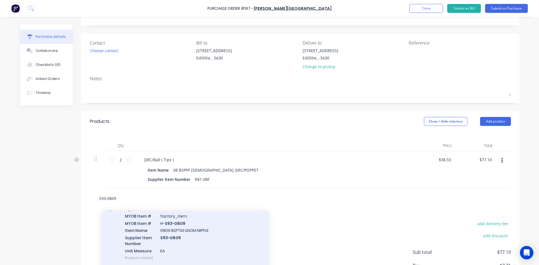
type input "S93-0809"
click at [177, 225] on div "Nipple MYOB Item # factory_item MYOB Item # H- S93-0809 Item Name 0809 BSPTM UN…" at bounding box center [185, 234] width 169 height 66
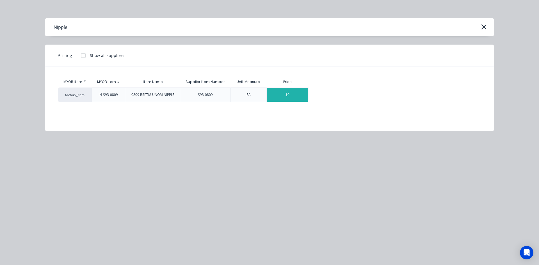
click at [281, 96] on div "$0" at bounding box center [288, 95] width 42 height 14
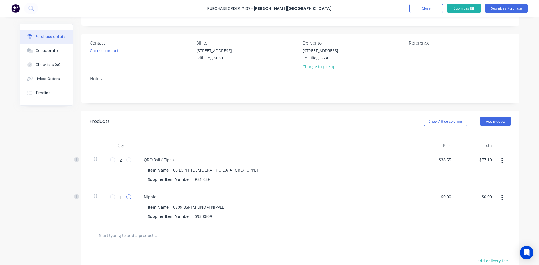
click at [128, 197] on icon at bounding box center [128, 197] width 5 height 5
type input "2"
click at [489, 197] on input "0.00" at bounding box center [488, 197] width 11 height 8
drag, startPoint x: 489, startPoint y: 197, endPoint x: 482, endPoint y: 200, distance: 7.6
click at [487, 198] on input "0.00" at bounding box center [488, 197] width 11 height 8
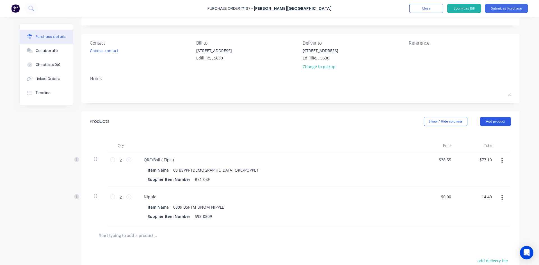
type input "14.40"
type input "$7.20"
type input "$14.40"
click at [487, 123] on button "Add product" at bounding box center [495, 121] width 31 height 9
click at [118, 237] on input "text" at bounding box center [155, 235] width 112 height 11
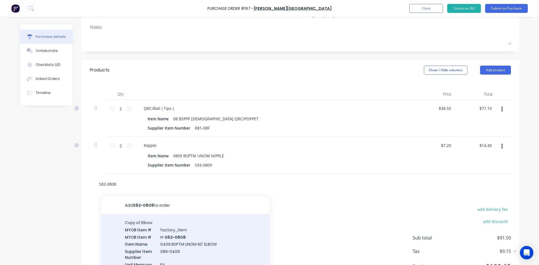
scroll to position [84, 0]
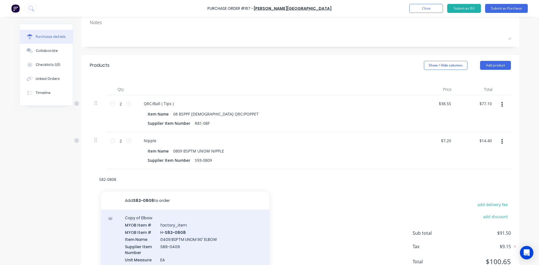
type input "S82-0808"
click at [169, 234] on div "Copy of Elbow MYOB Item # factory_item MYOB Item # H- S82-0808 Item Name 0409 B…" at bounding box center [185, 243] width 169 height 66
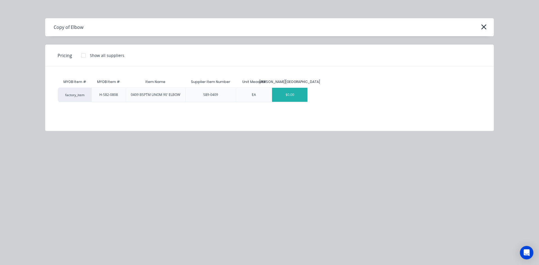
click at [290, 96] on div "$0.00" at bounding box center [289, 95] width 35 height 14
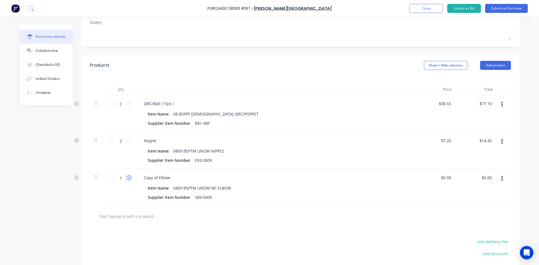
click at [127, 178] on icon at bounding box center [128, 178] width 5 height 5
type input "2"
drag, startPoint x: 491, startPoint y: 178, endPoint x: 477, endPoint y: 180, distance: 14.5
click at [477, 180] on div "$0.00 $0.00" at bounding box center [477, 187] width 41 height 37
click at [488, 179] on input "0.00" at bounding box center [488, 178] width 11 height 8
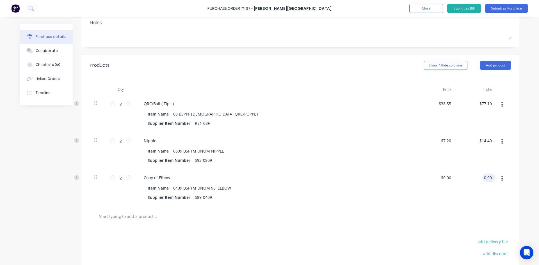
click at [488, 179] on input "0.00" at bounding box center [488, 178] width 11 height 8
type input "31.68"
type input "$15.84"
type input "$31.68"
click at [427, 189] on div "$15.84 $15.84" at bounding box center [436, 187] width 41 height 37
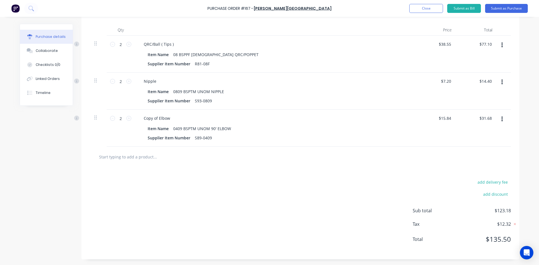
scroll to position [116, 0]
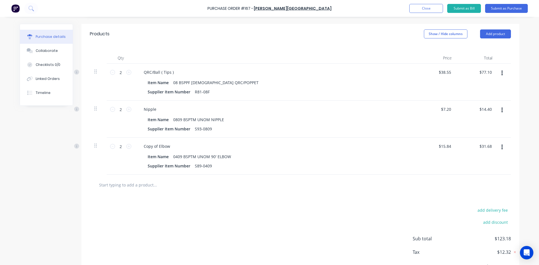
click at [103, 185] on input "text" at bounding box center [155, 185] width 112 height 11
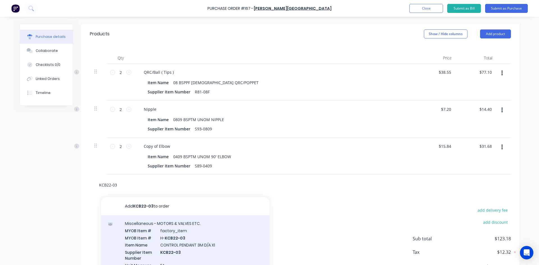
type input "KCB22-03"
click at [180, 240] on div "Miscellaneous - MOTORS & VALVES ETC. MYOB Item # factory_item MYOB Item # H- KC…" at bounding box center [185, 248] width 169 height 66
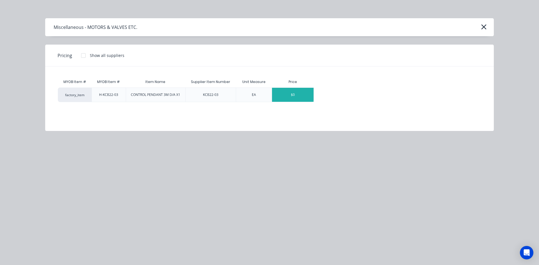
click at [295, 95] on div "$0" at bounding box center [293, 95] width 42 height 14
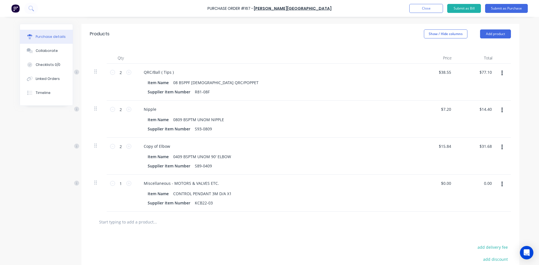
drag, startPoint x: 490, startPoint y: 183, endPoint x: 459, endPoint y: 183, distance: 30.9
click at [459, 183] on div "0.00 0.00" at bounding box center [477, 193] width 41 height 37
type input "74.34"
type input "$74.34"
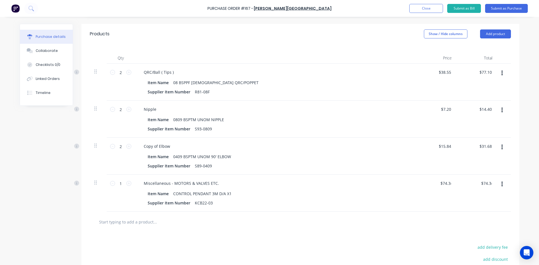
click at [367, 187] on div "Miscellaneous - MOTORS & VALVES ETC." at bounding box center [275, 184] width 272 height 8
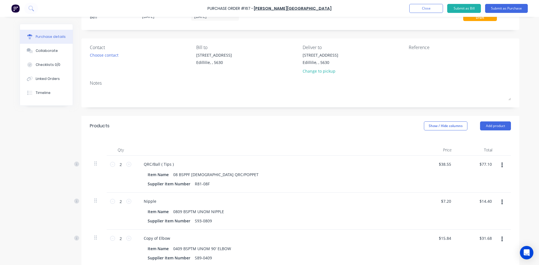
scroll to position [12, 0]
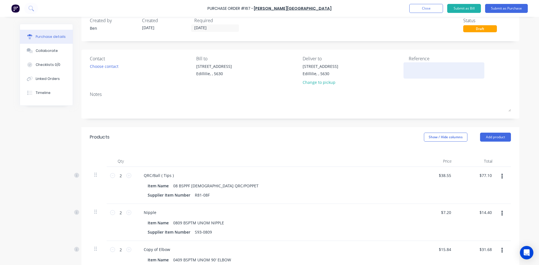
click at [414, 72] on textarea at bounding box center [444, 69] width 70 height 13
type textarea "INV:0354798"
type textarea "x"
type textarea "INV:0354798"
click at [505, 7] on button "Submit as Purchase" at bounding box center [506, 8] width 43 height 9
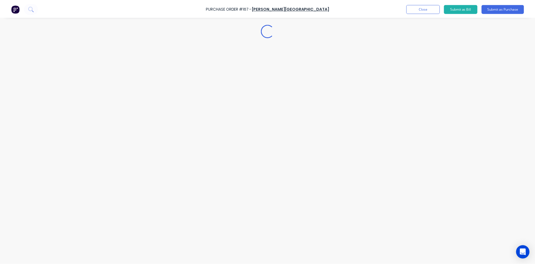
scroll to position [0, 0]
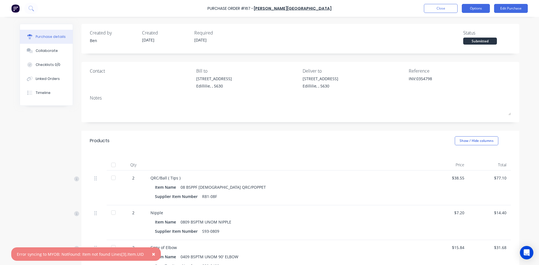
click at [474, 9] on button "Options" at bounding box center [476, 8] width 28 height 9
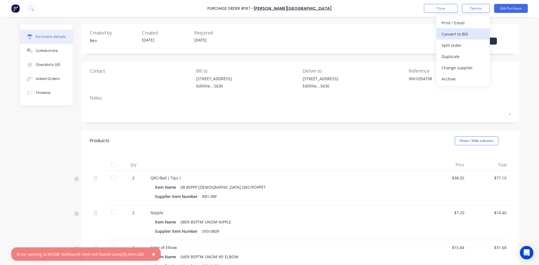
click at [451, 34] on div "Convert to Bill" at bounding box center [463, 34] width 43 height 8
type textarea "x"
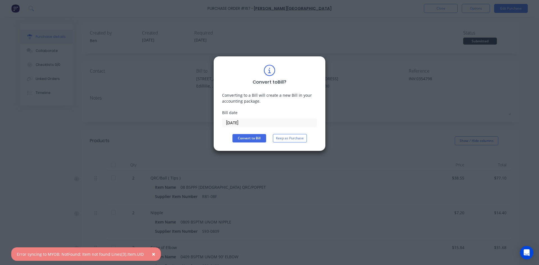
click at [253, 122] on input "[DATE]" at bounding box center [270, 123] width 94 height 8
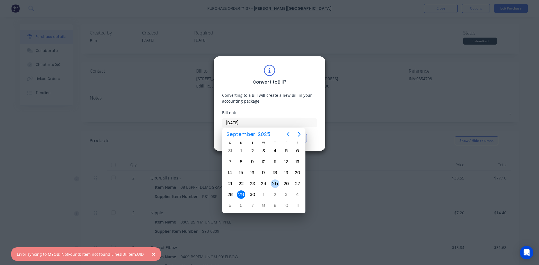
click at [276, 185] on div "25" at bounding box center [275, 184] width 8 height 8
type input "[DATE]"
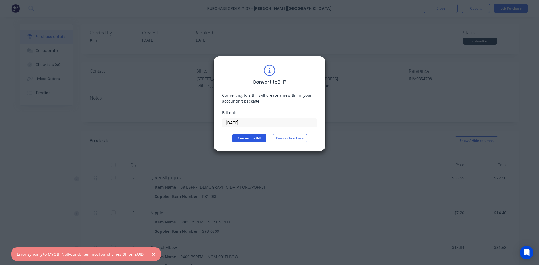
click at [257, 138] on button "Convert to Bill" at bounding box center [250, 138] width 34 height 8
click at [153, 255] on button "×" at bounding box center [153, 254] width 15 height 13
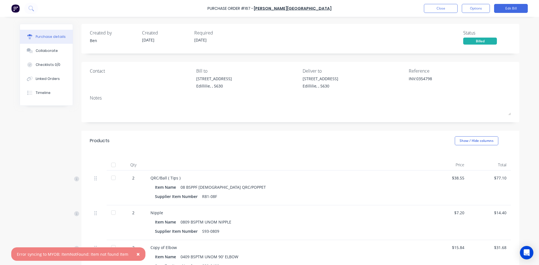
click at [139, 255] on button "×" at bounding box center [138, 254] width 15 height 13
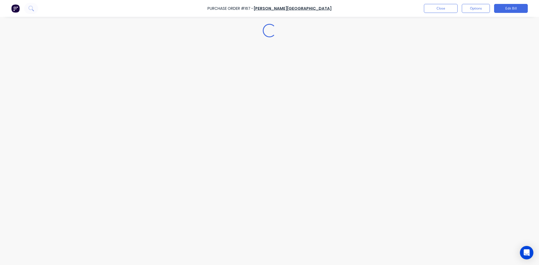
type textarea "x"
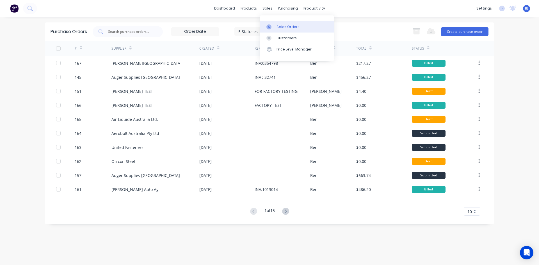
click at [274, 25] on div at bounding box center [271, 26] width 8 height 5
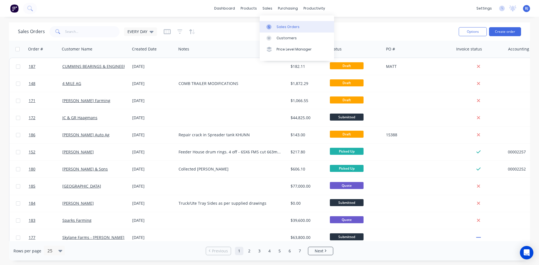
click at [271, 28] on icon at bounding box center [269, 26] width 5 height 5
click at [272, 27] on div at bounding box center [271, 26] width 8 height 5
click at [499, 33] on button "Create order" at bounding box center [505, 31] width 32 height 9
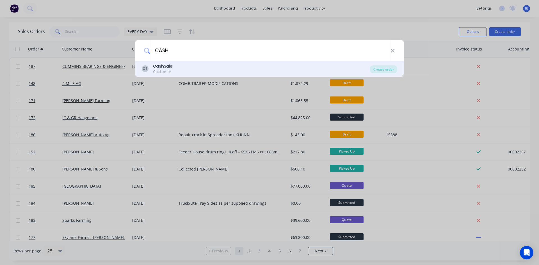
type input "CASH"
click at [155, 64] on b "Cash" at bounding box center [158, 66] width 11 height 6
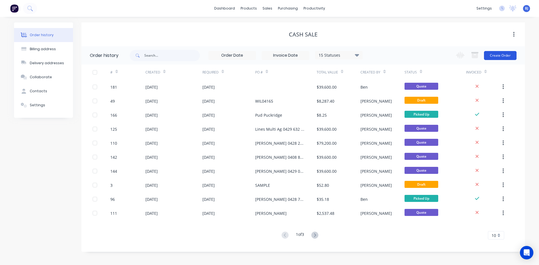
click at [496, 55] on button "Create Order" at bounding box center [500, 55] width 33 height 9
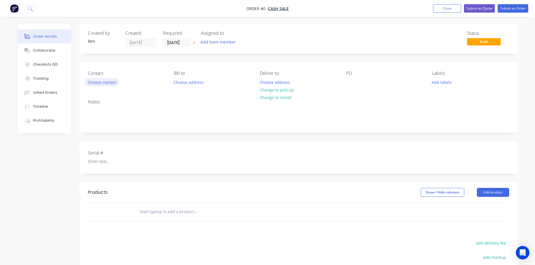
click at [107, 83] on button "Choose contact" at bounding box center [102, 82] width 35 height 8
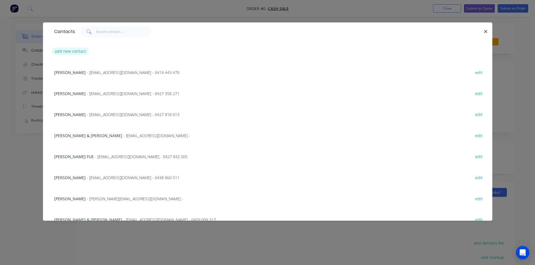
click at [76, 53] on button "add new contact" at bounding box center [70, 51] width 37 height 8
select select "AU"
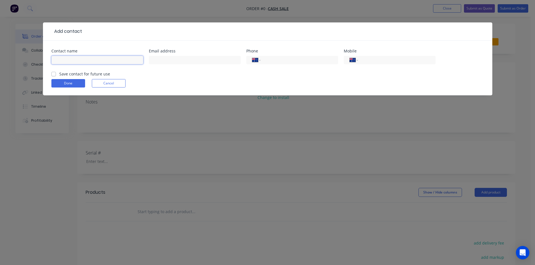
click at [59, 60] on input "text" at bounding box center [97, 60] width 92 height 8
type input "[PERSON_NAME]"
click at [156, 58] on input "text" at bounding box center [195, 60] width 92 height 8
type input "[EMAIL_ADDRESS][DOMAIN_NAME]"
drag, startPoint x: 363, startPoint y: 59, endPoint x: 372, endPoint y: 68, distance: 12.7
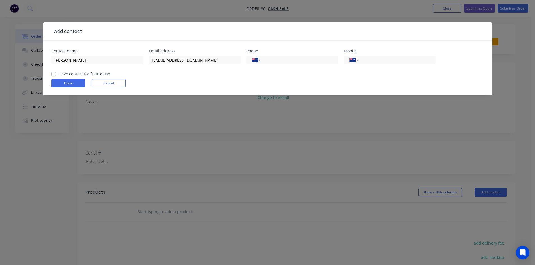
click at [365, 61] on input "tel" at bounding box center [395, 60] width 67 height 6
type input "0427 885 27"
click at [59, 74] on label "Save contact for future use" at bounding box center [84, 74] width 51 height 6
click at [53, 74] on input "Save contact for future use" at bounding box center [53, 73] width 4 height 5
checkbox input "true"
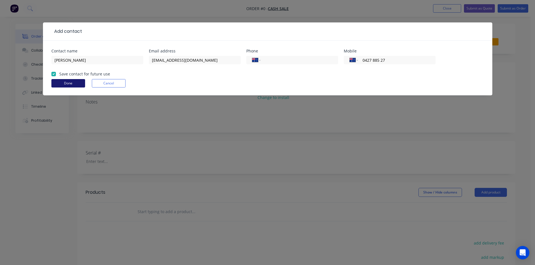
click at [58, 81] on button "Done" at bounding box center [68, 83] width 34 height 8
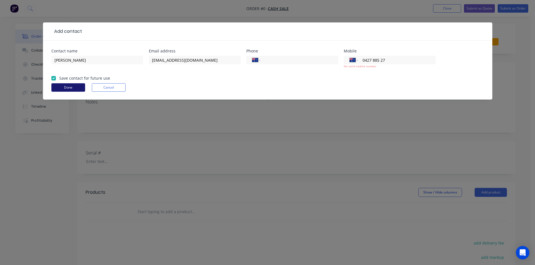
click at [61, 87] on button "Done" at bounding box center [68, 87] width 34 height 8
click at [64, 87] on button "Done" at bounding box center [68, 87] width 34 height 8
click at [105, 88] on button "Cancel" at bounding box center [109, 87] width 34 height 8
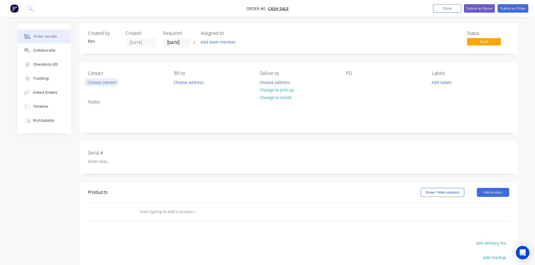
click at [105, 83] on button "Choose contact" at bounding box center [102, 82] width 35 height 8
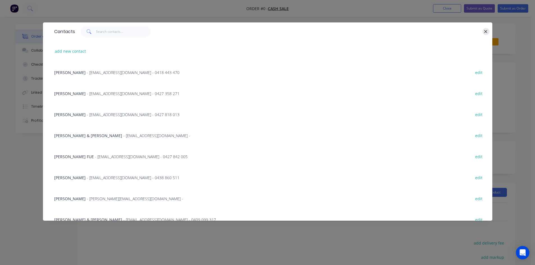
click at [486, 31] on icon "button" at bounding box center [486, 31] width 4 height 5
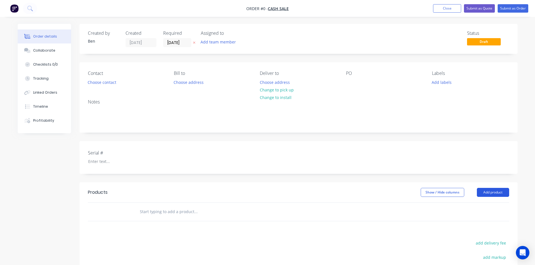
click at [489, 193] on button "Add product" at bounding box center [493, 192] width 32 height 9
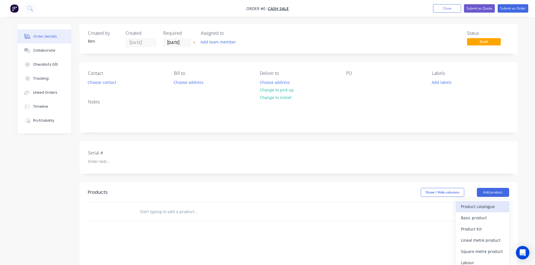
click at [470, 205] on div "Product catalogue" at bounding box center [482, 207] width 43 height 8
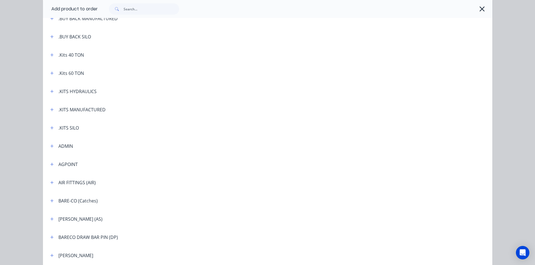
scroll to position [112, 0]
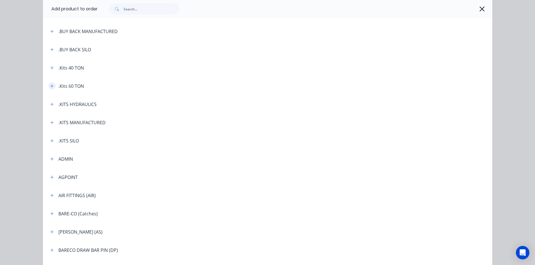
click at [50, 86] on icon "button" at bounding box center [51, 86] width 3 height 4
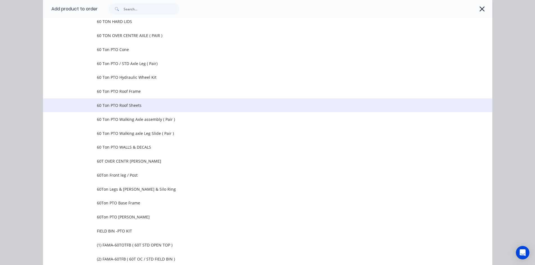
scroll to position [365, 0]
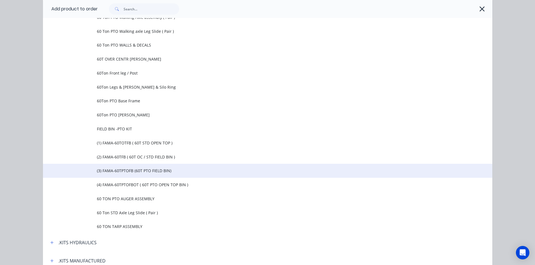
click at [118, 172] on span "(3) FAMA-60TPTOFB (60T PTO FIELD BIN)" at bounding box center [255, 171] width 316 height 6
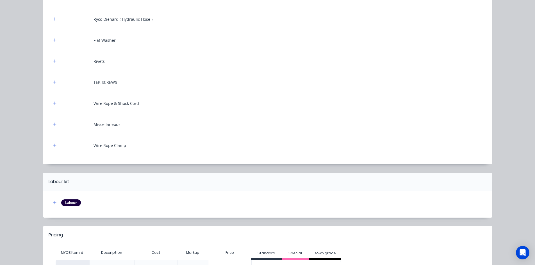
scroll to position [3302, 0]
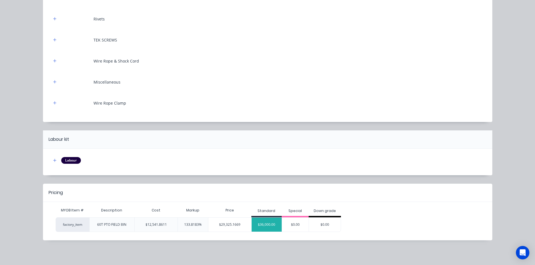
click at [267, 223] on div "$36,000.00" at bounding box center [267, 225] width 30 height 14
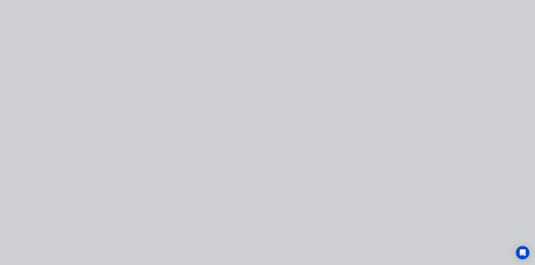
scroll to position [0, 0]
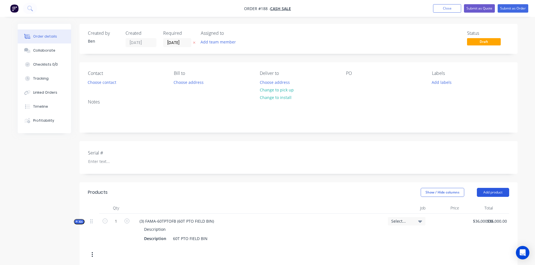
click at [485, 192] on button "Add product" at bounding box center [493, 192] width 32 height 9
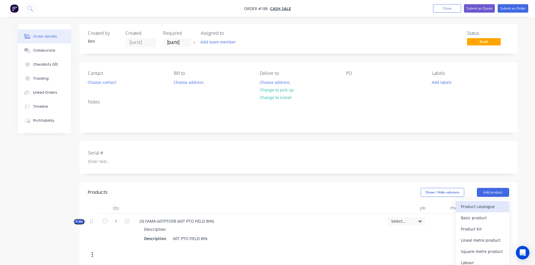
click at [468, 207] on div "Product catalogue" at bounding box center [482, 207] width 43 height 8
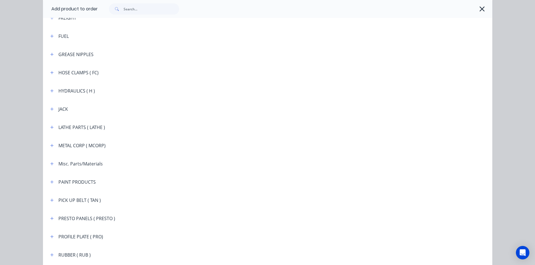
scroll to position [674, 0]
click at [50, 90] on icon "button" at bounding box center [51, 90] width 3 height 4
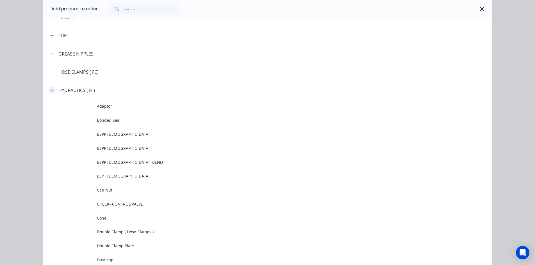
click at [51, 90] on icon "button" at bounding box center [51, 90] width 3 height 4
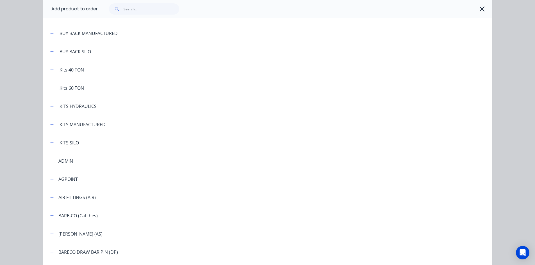
scroll to position [84, 0]
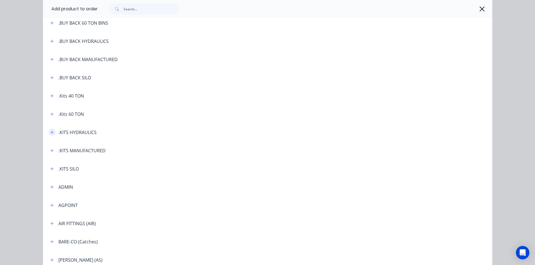
click at [50, 131] on icon "button" at bounding box center [51, 133] width 3 height 4
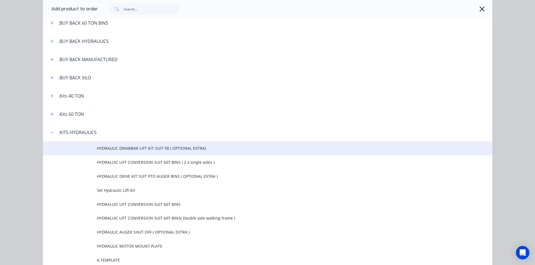
click at [115, 149] on span "HYDRAULIC DRAWBAR LIFT KIT SUIT FB ( OPTIONAL EXTRA)" at bounding box center [255, 149] width 316 height 6
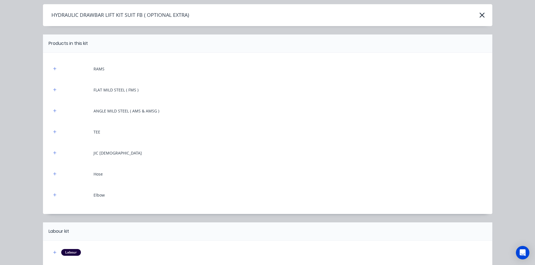
scroll to position [110, 0]
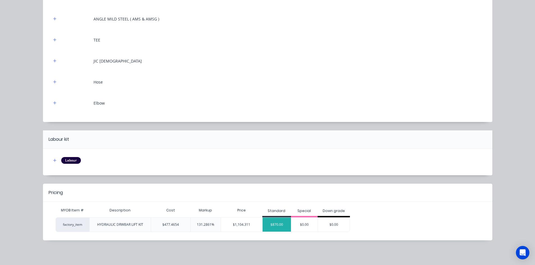
click at [278, 226] on div "$870.00" at bounding box center [277, 225] width 28 height 14
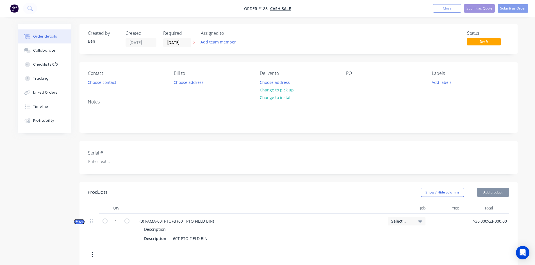
scroll to position [56, 0]
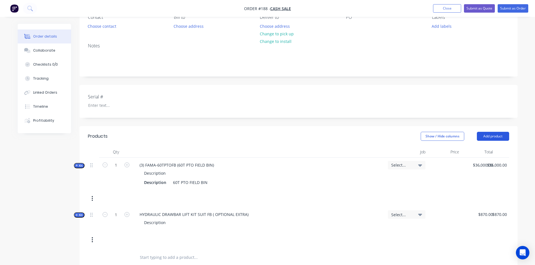
click at [496, 134] on button "Add product" at bounding box center [493, 136] width 32 height 9
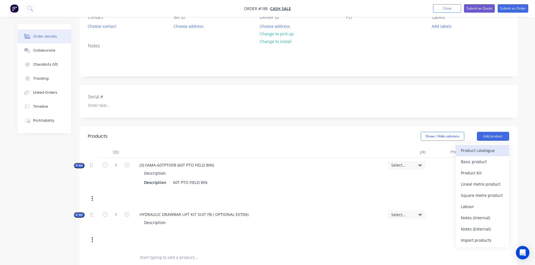
click at [480, 150] on div "Product catalogue" at bounding box center [482, 151] width 43 height 8
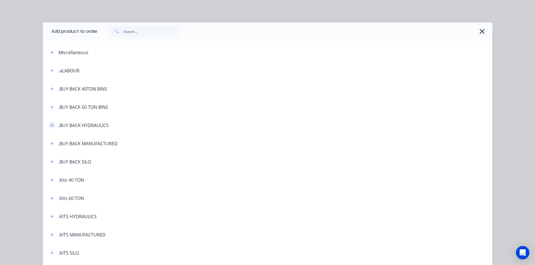
click at [51, 125] on icon "button" at bounding box center [51, 126] width 3 height 4
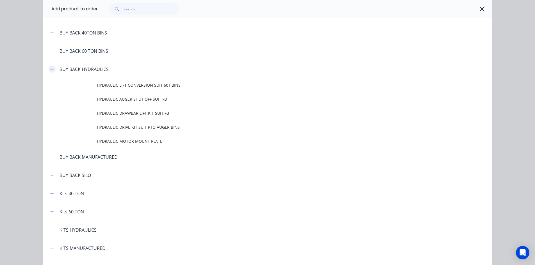
click at [50, 69] on icon "button" at bounding box center [51, 69] width 3 height 0
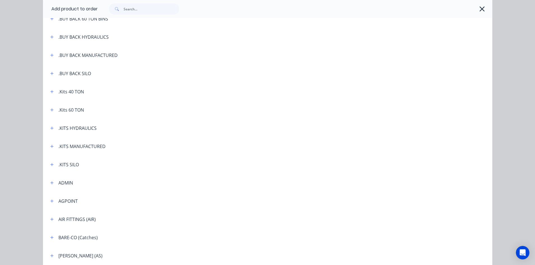
scroll to position [112, 0]
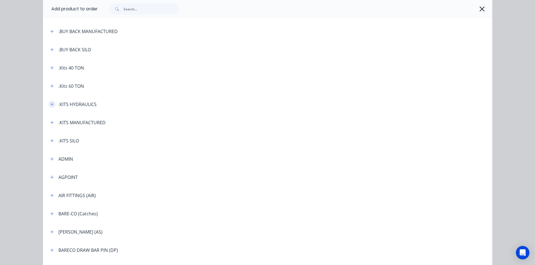
click at [50, 104] on icon "button" at bounding box center [51, 104] width 3 height 3
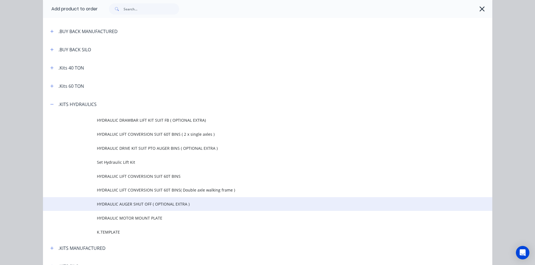
click at [112, 203] on span "HYDRAULIC AUGER SHUT OFF ( OPTIONAL EXTRA )" at bounding box center [255, 204] width 316 height 6
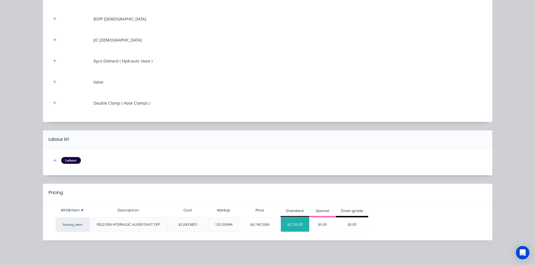
click at [289, 228] on div "$2,750.00" at bounding box center [295, 225] width 28 height 14
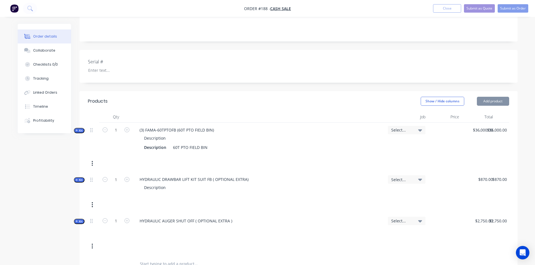
scroll to position [90, 0]
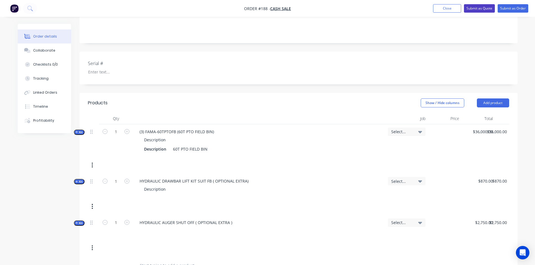
click at [470, 8] on button "Submit as Quote" at bounding box center [479, 8] width 31 height 8
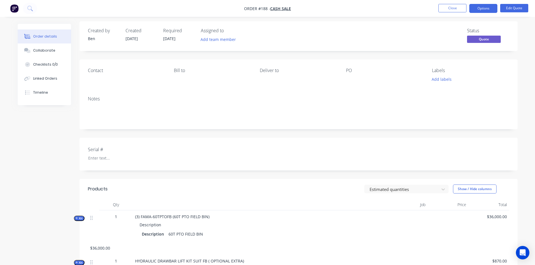
scroll to position [0, 0]
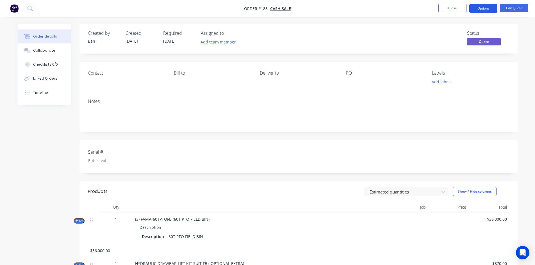
click at [484, 9] on button "Options" at bounding box center [483, 8] width 28 height 9
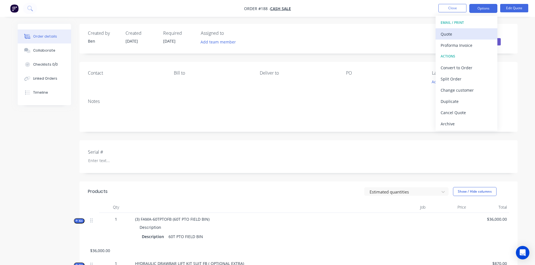
click at [452, 35] on div "Quote" at bounding box center [467, 34] width 52 height 8
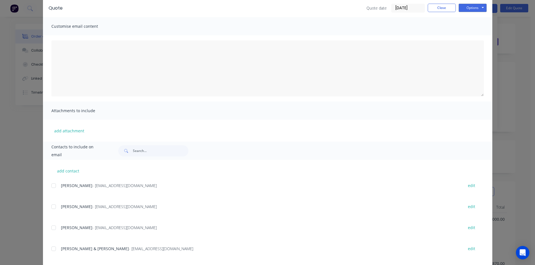
scroll to position [56, 0]
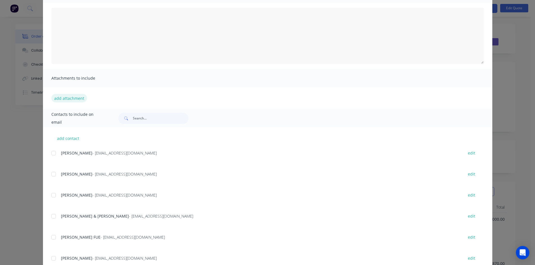
click at [53, 98] on button "add attachment" at bounding box center [69, 98] width 36 height 8
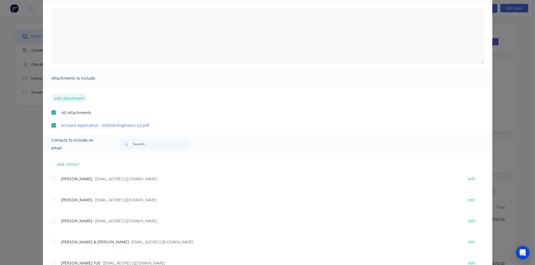
click at [58, 97] on button "add attachment" at bounding box center [69, 98] width 36 height 8
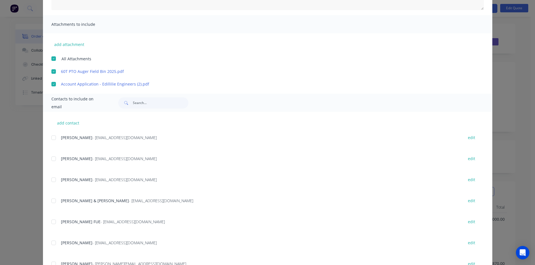
scroll to position [112, 0]
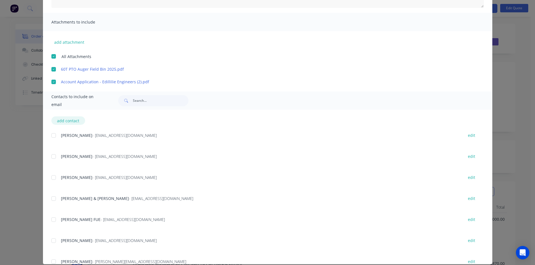
click at [72, 120] on button "add contact" at bounding box center [68, 121] width 34 height 8
select select "AU"
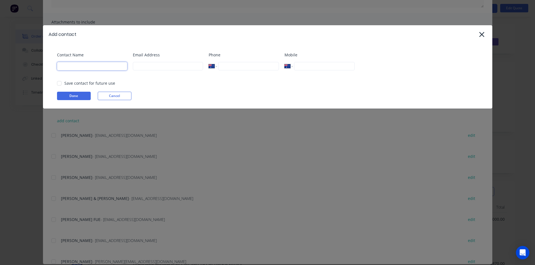
drag, startPoint x: 68, startPoint y: 64, endPoint x: 69, endPoint y: 69, distance: 4.3
click at [68, 65] on input at bounding box center [92, 66] width 70 height 8
type input "[PERSON_NAME]"
click at [143, 67] on input at bounding box center [168, 66] width 70 height 8
type input "[EMAIL_ADDRESS][DOMAIN_NAME]"
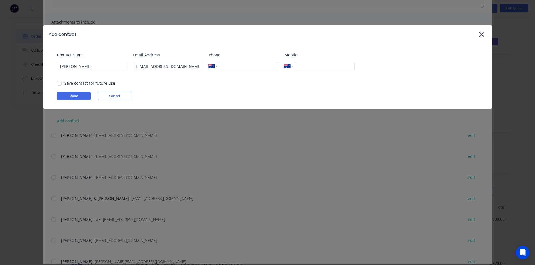
click at [307, 65] on input "tel" at bounding box center [324, 66] width 60 height 8
click at [61, 83] on div at bounding box center [59, 83] width 11 height 11
type input "0427 885 027"
click at [72, 96] on button "Done" at bounding box center [74, 96] width 34 height 8
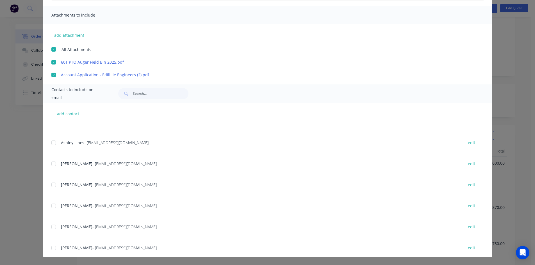
scroll to position [415, 0]
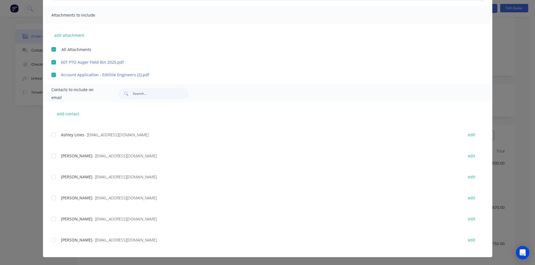
click at [52, 240] on div at bounding box center [53, 240] width 11 height 11
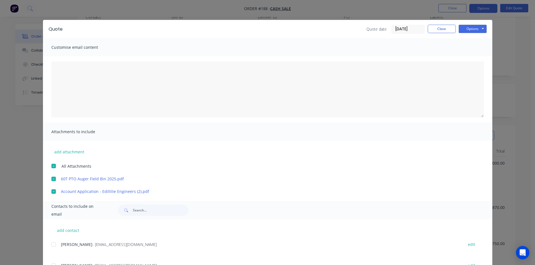
scroll to position [0, 0]
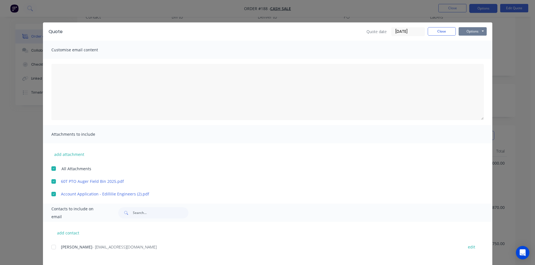
click at [470, 31] on button "Options" at bounding box center [473, 31] width 28 height 8
click at [467, 40] on button "Preview" at bounding box center [477, 41] width 36 height 9
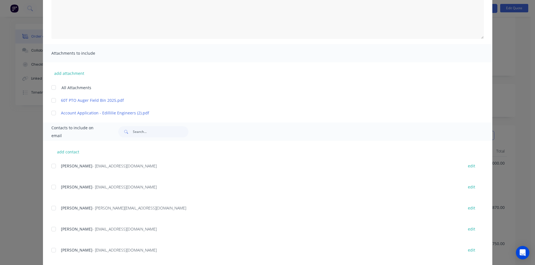
scroll to position [84, 0]
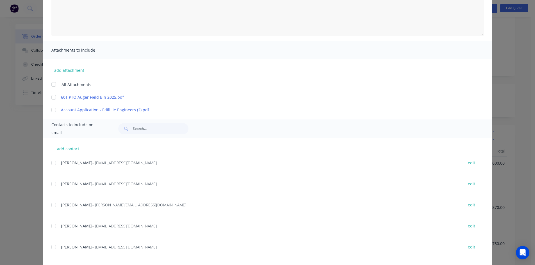
click at [50, 98] on div at bounding box center [53, 97] width 11 height 11
drag, startPoint x: 50, startPoint y: 111, endPoint x: 58, endPoint y: 121, distance: 13.4
click at [51, 111] on div at bounding box center [53, 110] width 11 height 11
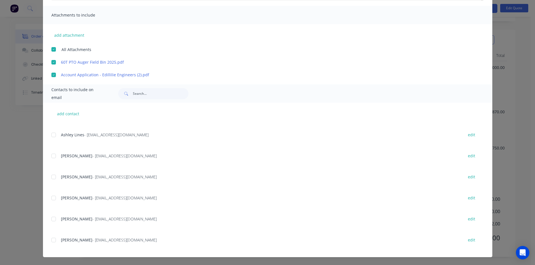
scroll to position [152, 0]
click at [51, 239] on div at bounding box center [53, 240] width 11 height 11
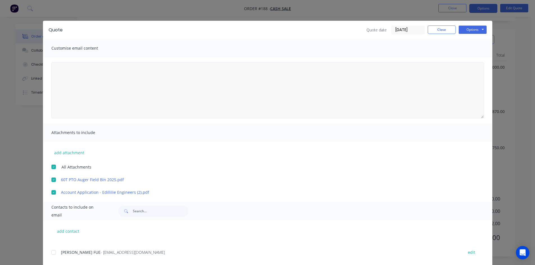
scroll to position [0, 0]
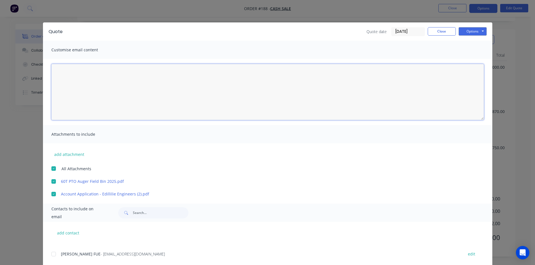
click at [61, 69] on textarea at bounding box center [267, 92] width 433 height 56
drag, startPoint x: 72, startPoint y: 87, endPoint x: 67, endPoint y: 100, distance: 14.3
click at [67, 101] on textarea "HI [PERSON_NAME] i just spoke to you on the phone here is the quote and attache…" at bounding box center [267, 92] width 433 height 56
click at [195, 87] on textarea "HI [PERSON_NAME] just spoke to you on the phone here is the quote and attached …" at bounding box center [267, 92] width 433 height 56
click at [274, 86] on textarea "HI [PERSON_NAME] just spoke to you on the phone here is the quote and attached …" at bounding box center [267, 92] width 433 height 56
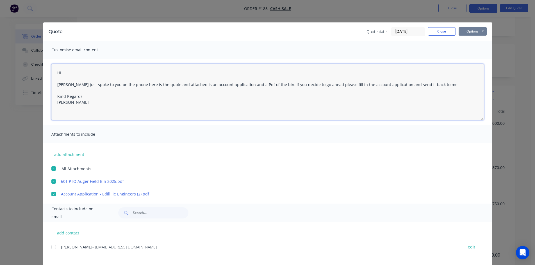
type textarea "HI [PERSON_NAME] just spoke to you on the phone here is the quote and attached …"
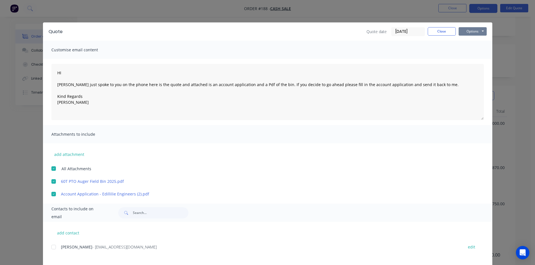
click at [469, 32] on button "Options" at bounding box center [473, 31] width 28 height 8
click at [469, 59] on button "Email" at bounding box center [477, 59] width 36 height 9
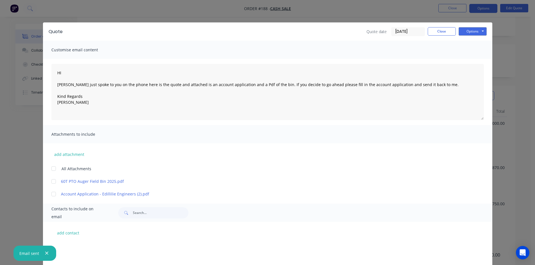
scroll to position [274, 0]
click at [439, 31] on button "Close" at bounding box center [442, 31] width 28 height 8
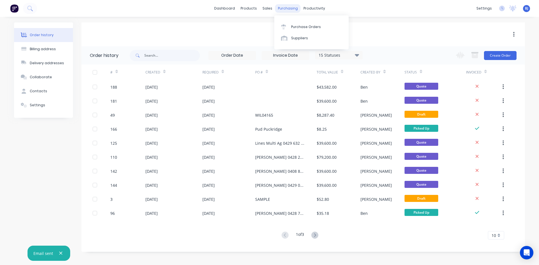
click at [285, 9] on div "purchasing" at bounding box center [288, 8] width 26 height 8
click at [288, 28] on div at bounding box center [285, 26] width 8 height 5
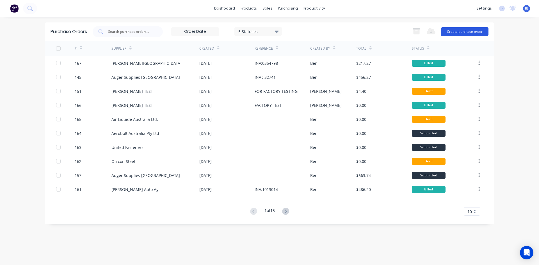
click at [456, 32] on button "Create purchase order" at bounding box center [464, 31] width 47 height 9
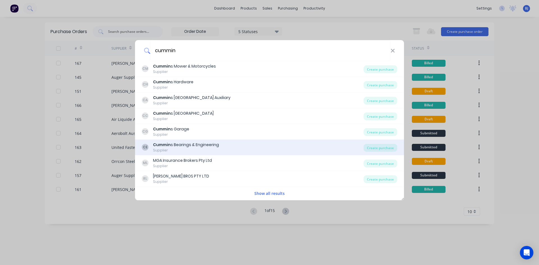
type input "cummin"
click at [182, 144] on div "Cummin s Bearings & Engineering" at bounding box center [186, 145] width 66 height 6
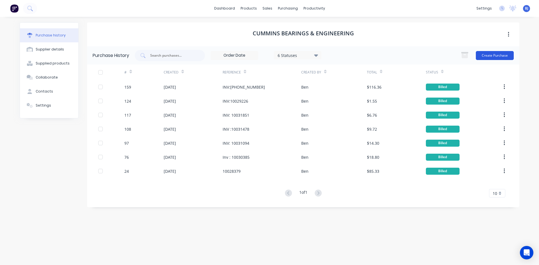
click at [484, 56] on button "Create Purchase" at bounding box center [495, 55] width 38 height 9
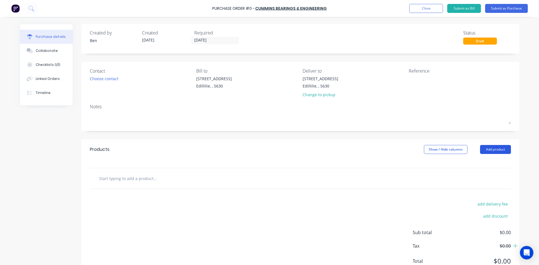
click at [486, 151] on button "Add product" at bounding box center [495, 149] width 31 height 9
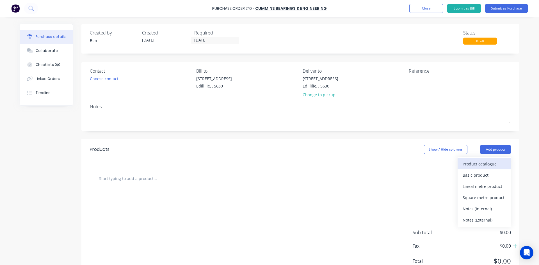
click at [476, 163] on div "Product catalogue" at bounding box center [484, 164] width 43 height 8
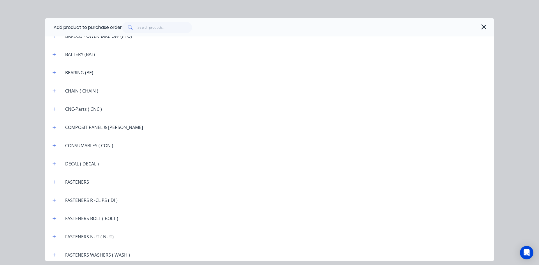
scroll to position [393, 0]
click at [53, 145] on icon "button" at bounding box center [54, 146] width 3 height 4
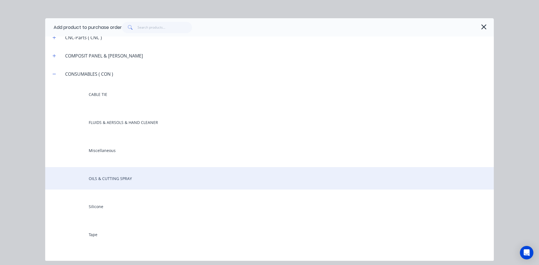
scroll to position [478, 0]
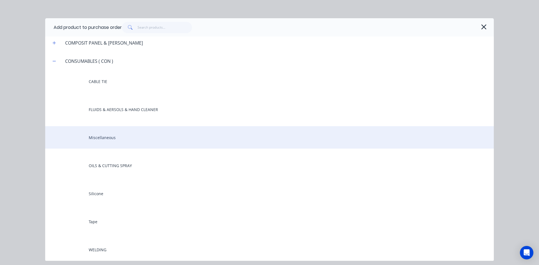
click at [90, 141] on div "Miscellaneous" at bounding box center [269, 137] width 449 height 22
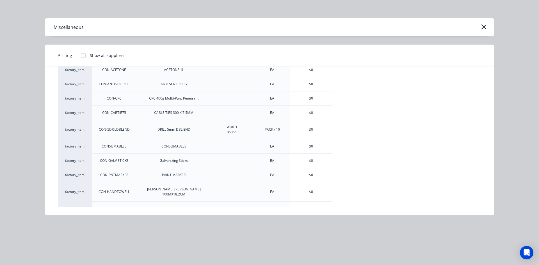
scroll to position [56, 0]
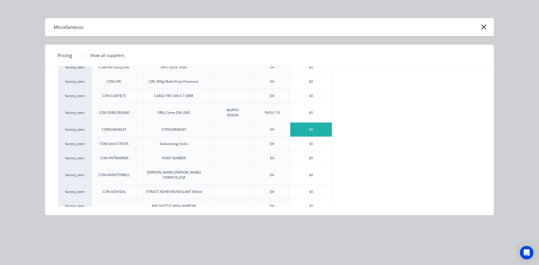
click at [299, 132] on div "$0" at bounding box center [311, 130] width 42 height 14
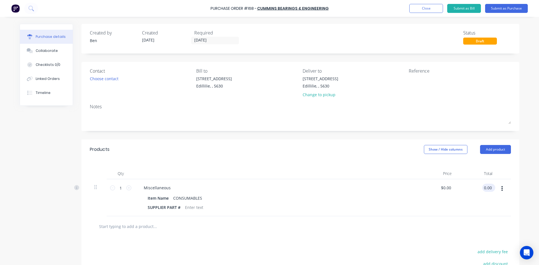
click at [483, 186] on div "0.00 0.00" at bounding box center [488, 188] width 11 height 8
click at [481, 186] on div "$0.00 $0.00" at bounding box center [486, 188] width 13 height 8
click at [487, 189] on input "0.00" at bounding box center [488, 188] width 11 height 8
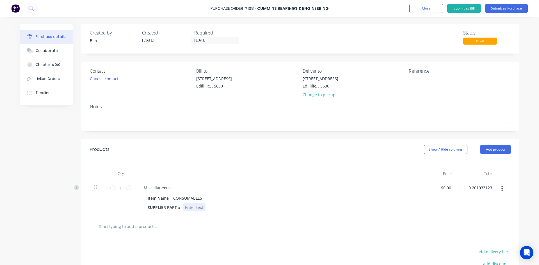
type input "70.201033123"
type input "$70.20"
click at [192, 209] on div at bounding box center [194, 208] width 23 height 8
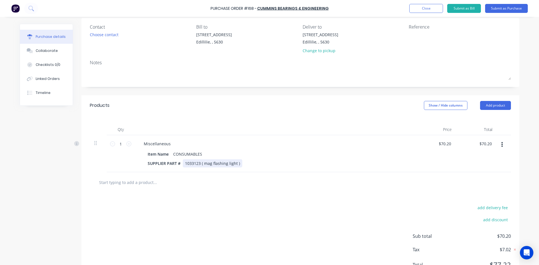
scroll to position [0, 0]
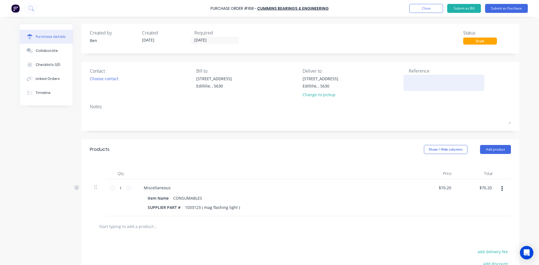
click at [413, 80] on textarea at bounding box center [444, 82] width 70 height 13
type textarea "i"
type textarea "INV : 10032930"
type textarea "x"
type textarea "INV : 10032930"
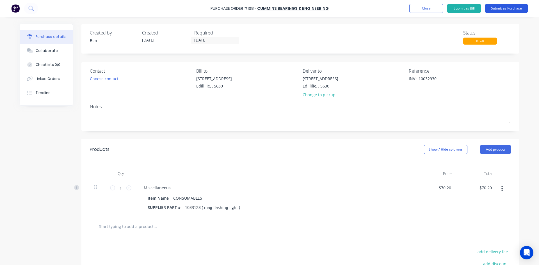
click at [499, 10] on button "Submit as Purchase" at bounding box center [506, 8] width 43 height 9
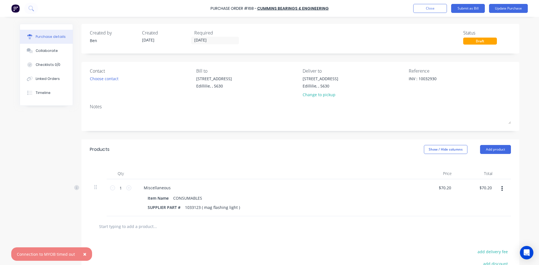
click at [84, 257] on span "×" at bounding box center [84, 255] width 3 height 8
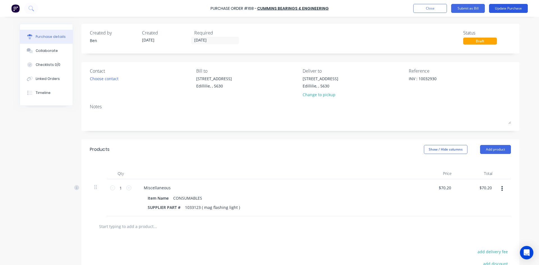
click at [509, 9] on button "Update Purchase" at bounding box center [508, 8] width 39 height 9
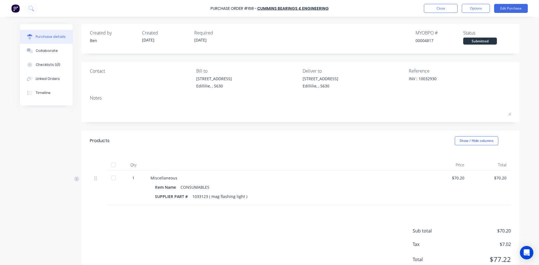
drag, startPoint x: 110, startPoint y: 164, endPoint x: 132, endPoint y: 161, distance: 22.2
click at [110, 164] on div at bounding box center [113, 165] width 11 height 11
click at [471, 10] on button "Options" at bounding box center [476, 8] width 28 height 9
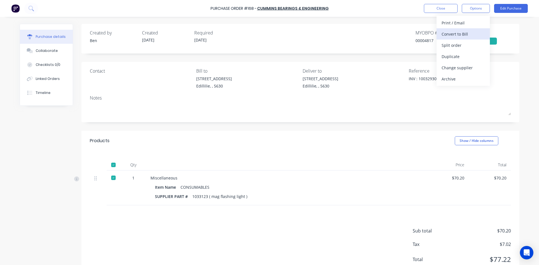
click at [462, 34] on div "Convert to Bill" at bounding box center [463, 34] width 43 height 8
type textarea "x"
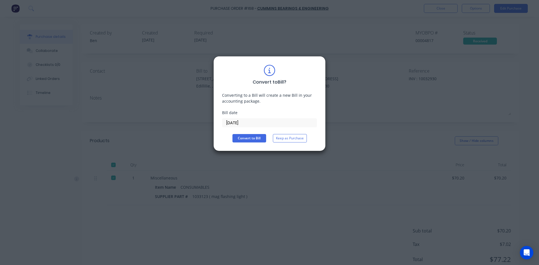
click at [250, 123] on input "[DATE]" at bounding box center [270, 123] width 94 height 8
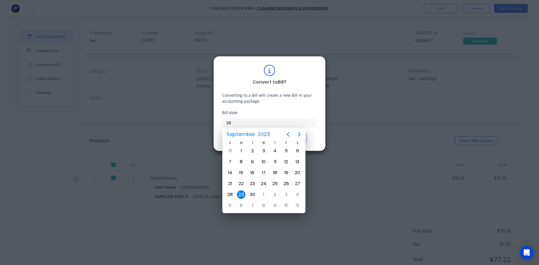
type input "2"
